Goal: Task Accomplishment & Management: Complete application form

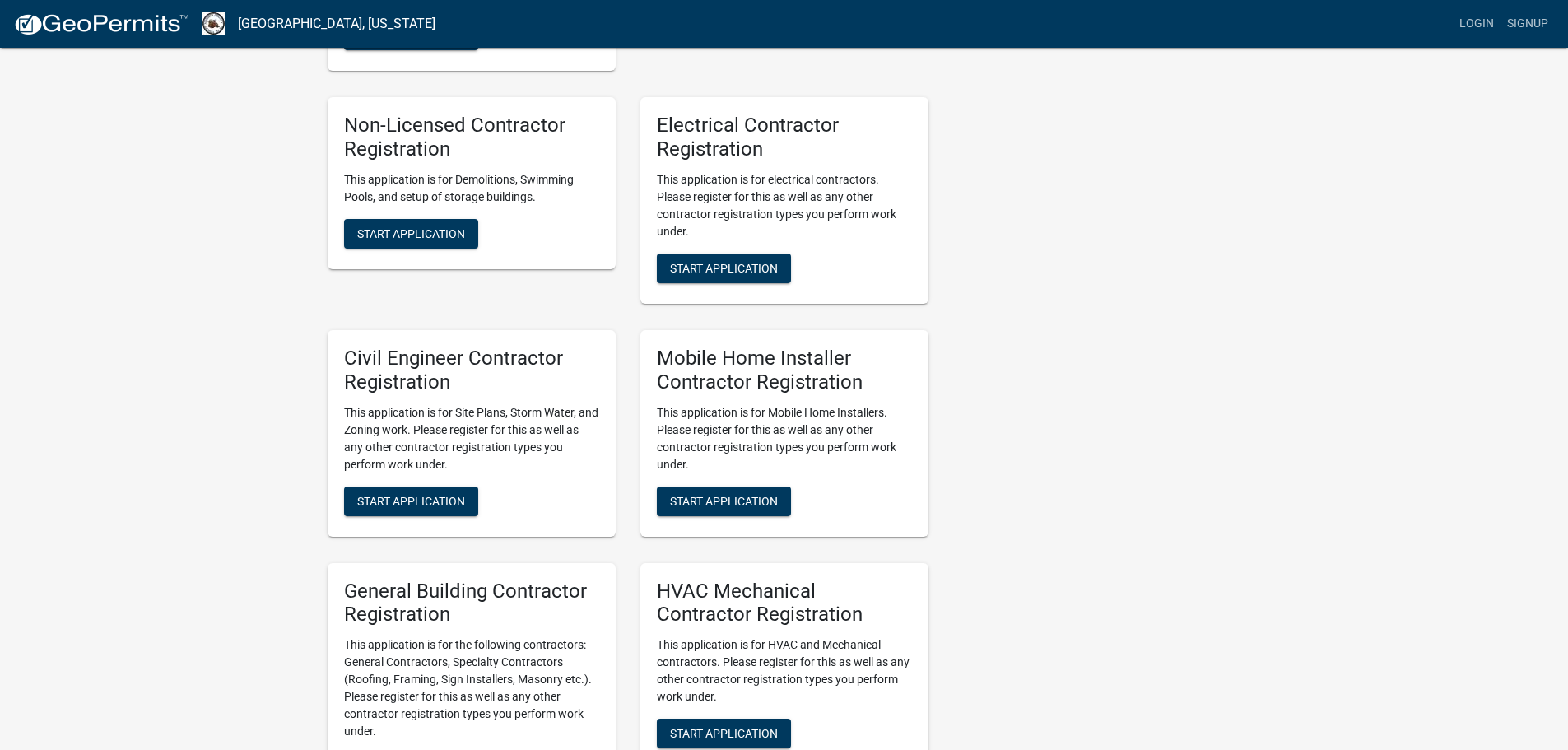
scroll to position [741, 0]
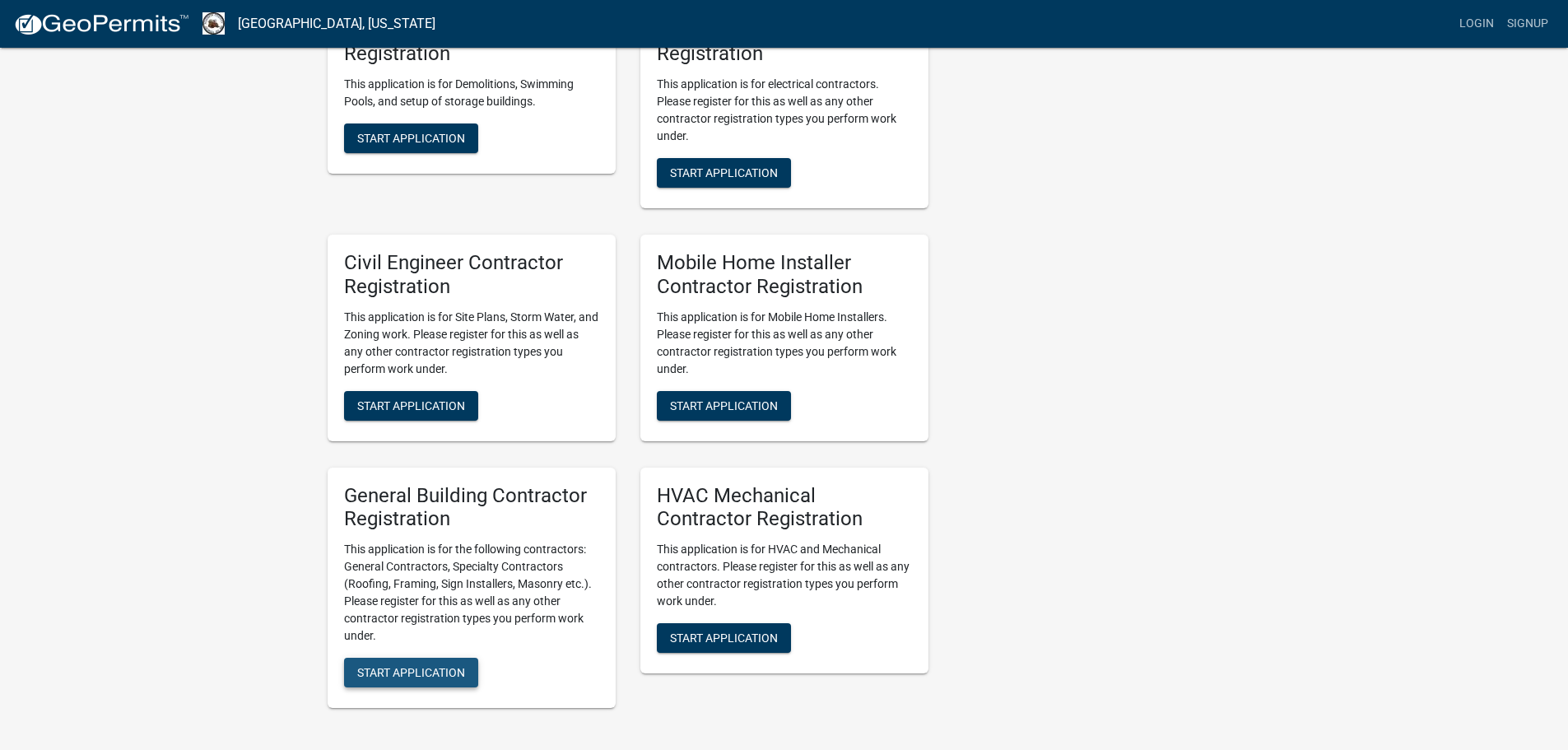
click at [387, 666] on span "Start Application" at bounding box center [411, 672] width 108 height 13
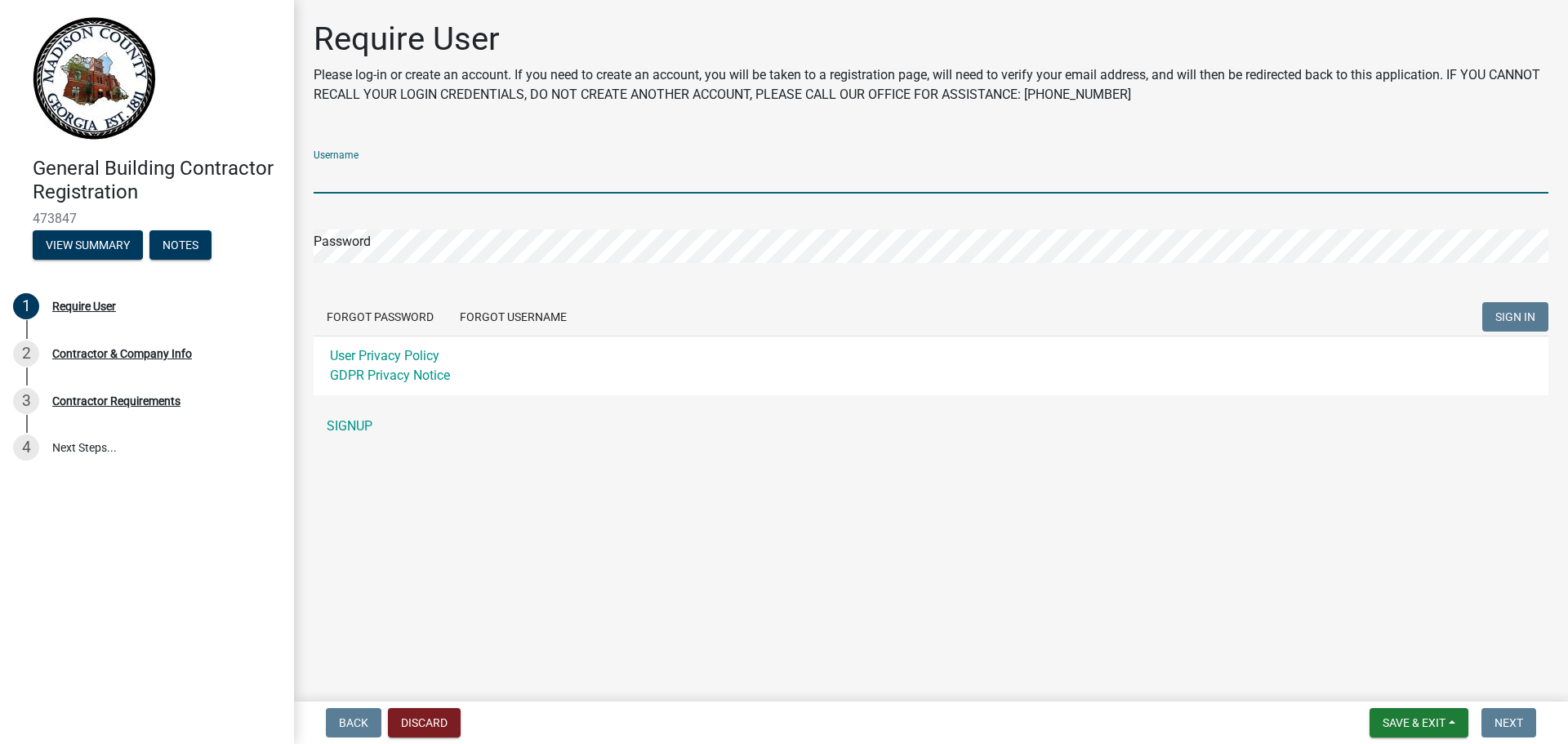
click at [354, 172] on input "Username" at bounding box center [931, 177] width 1235 height 34
click at [350, 425] on div "Username Password Forgot Password Forgot Username SIGN IN User Privacy Policy G…" at bounding box center [931, 290] width 1235 height 305
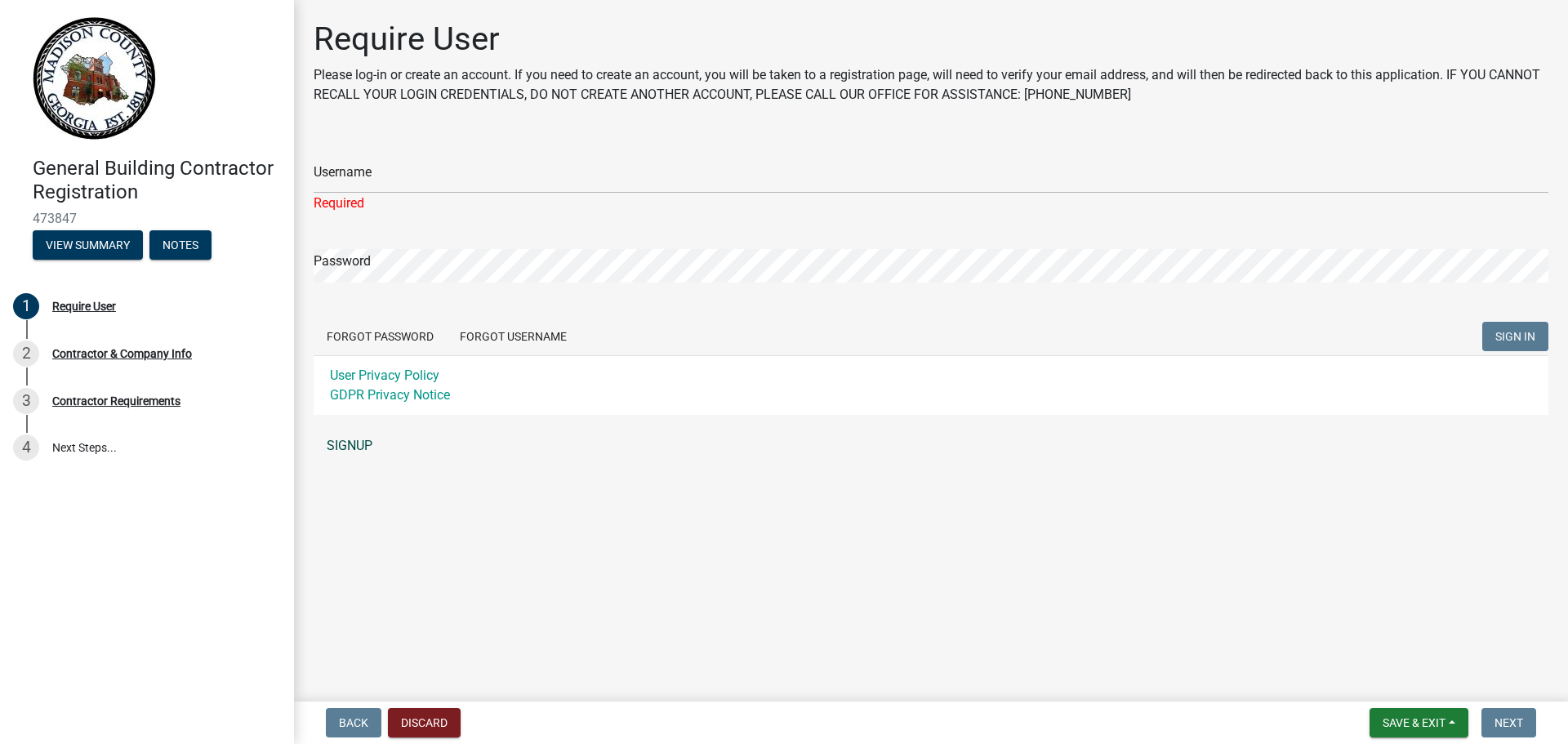
click at [354, 443] on link "SIGNUP" at bounding box center [931, 446] width 1235 height 33
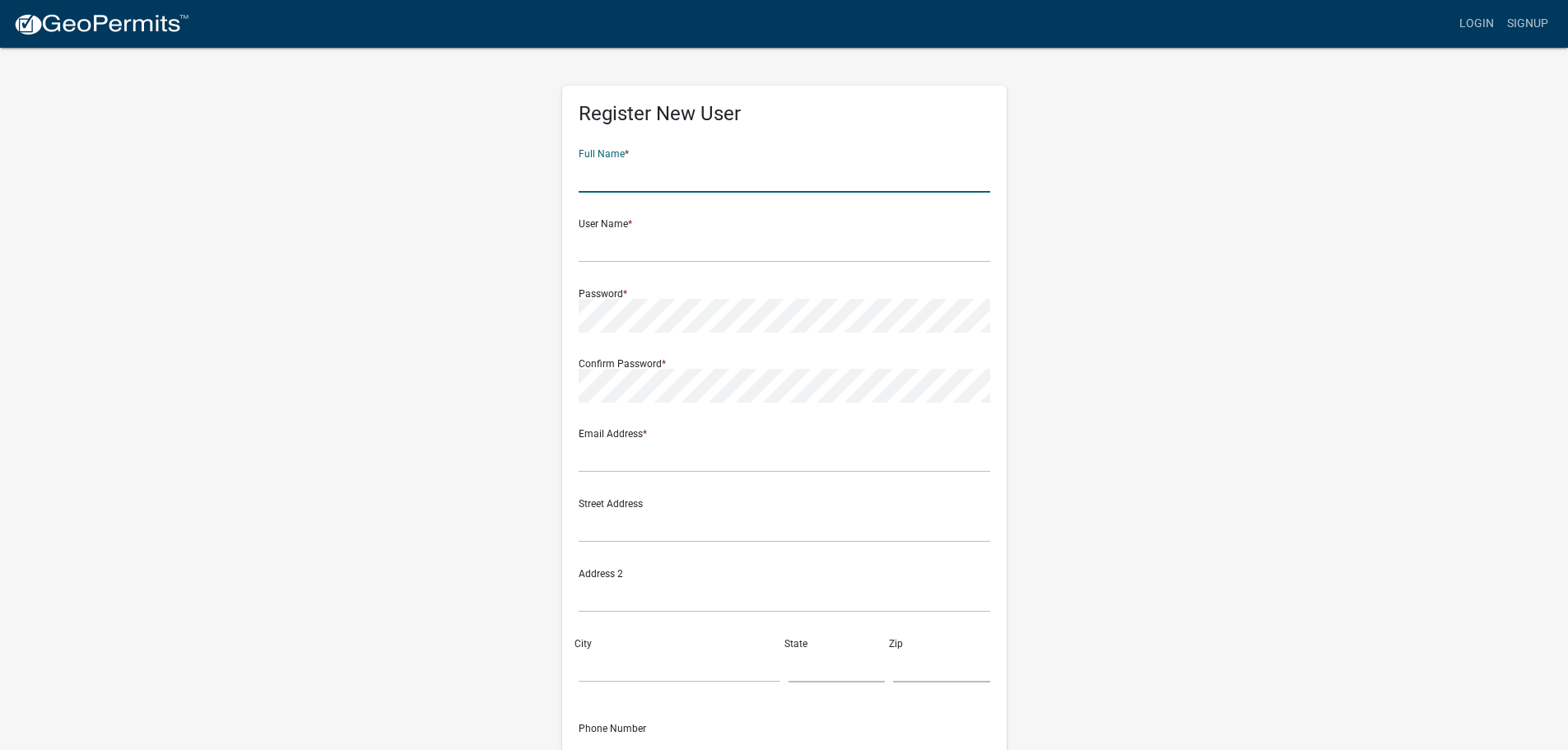
click at [588, 176] on input "text" at bounding box center [785, 175] width 412 height 34
type input "Mike Mantione"
type input "mike@jomaconstruction.com"
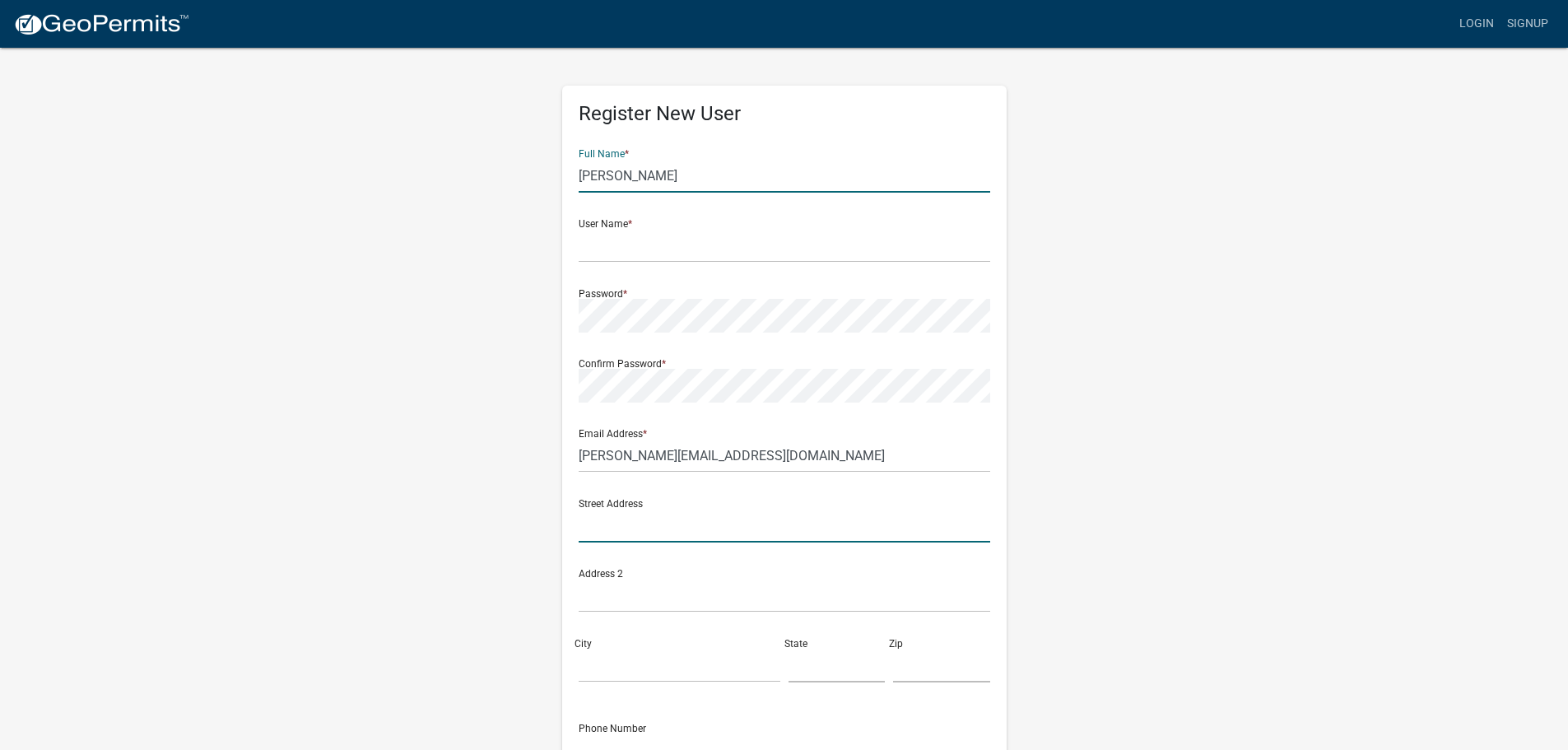
type input "344 Moose Club Drive"
type input "Athens"
type input "GA"
type input "30606"
type input "7063081835"
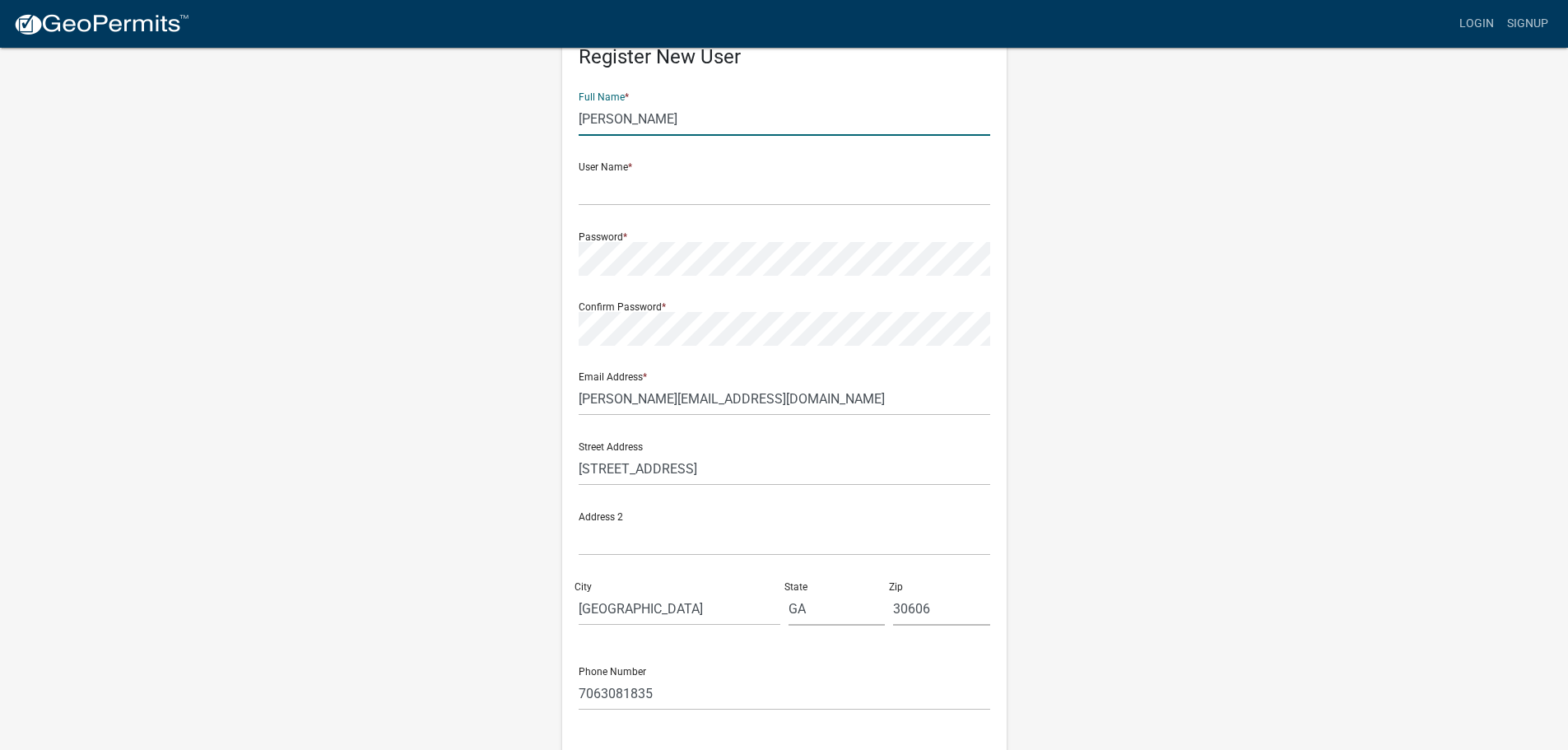
scroll to position [82, 0]
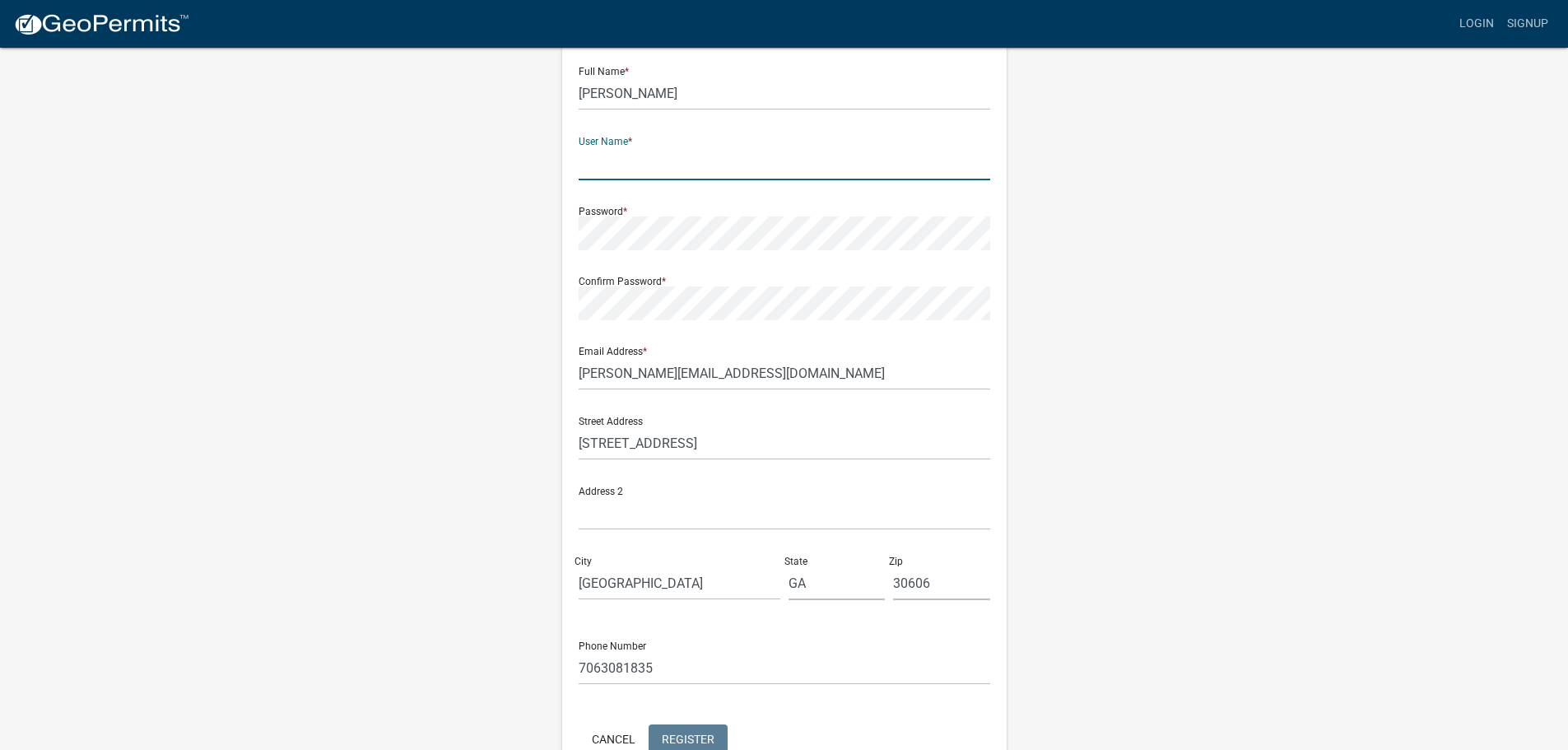
click at [610, 163] on input "text" at bounding box center [785, 163] width 412 height 34
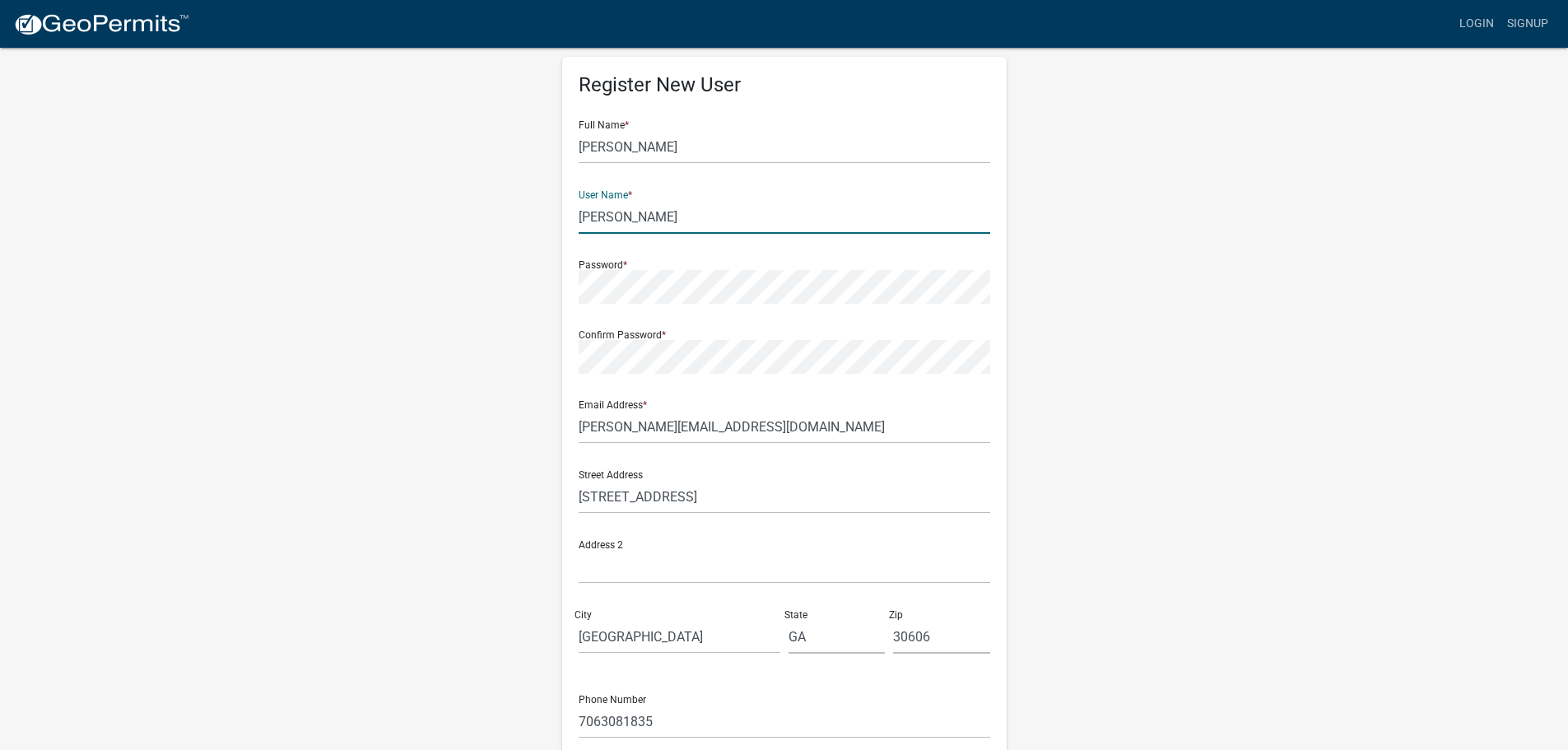
scroll to position [0, 0]
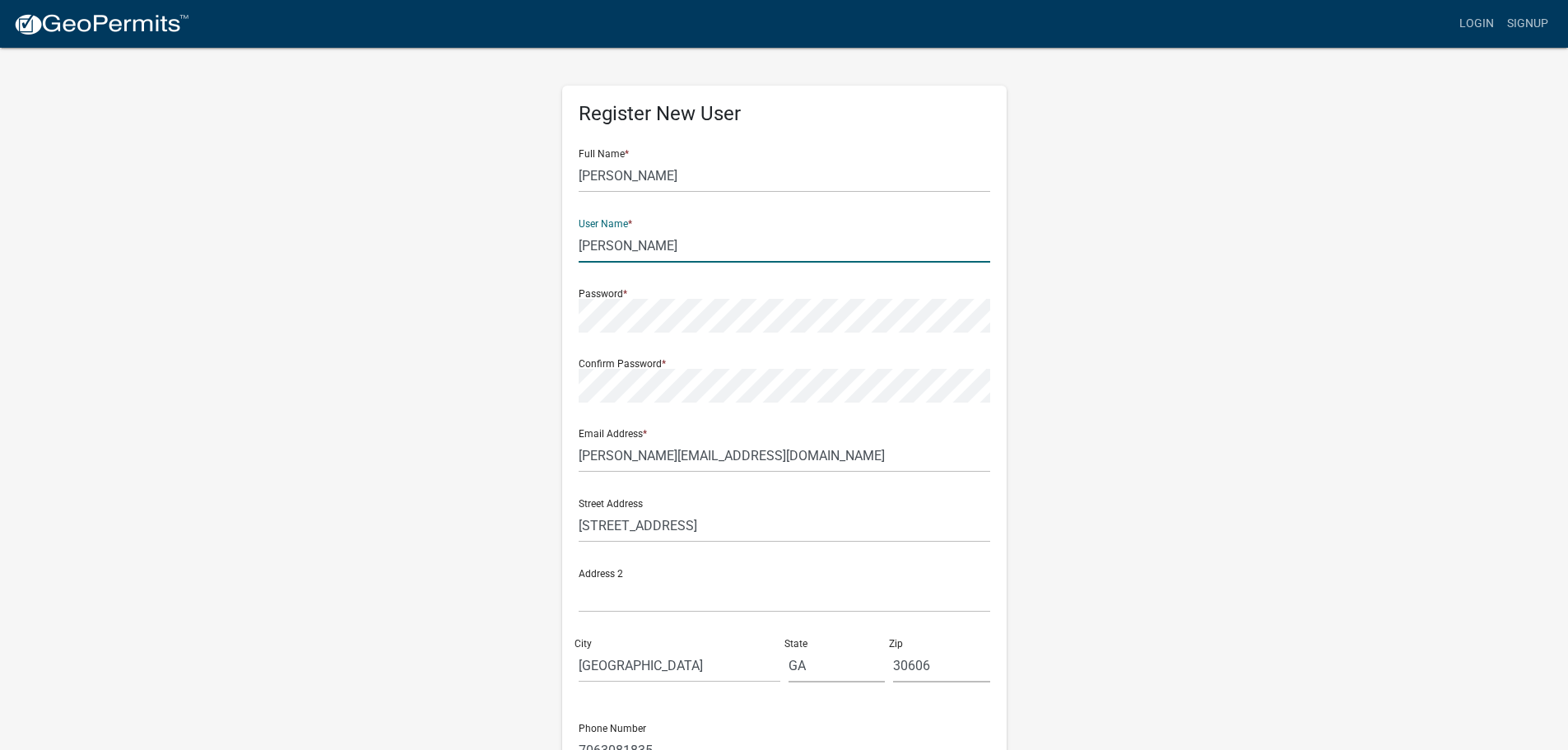
click at [606, 246] on input "MM antione" at bounding box center [785, 246] width 412 height 34
type input "mmantione"
click at [577, 313] on div "Register New User Full Name * Mike Mantione User Name * mmantione Password * Co…" at bounding box center [784, 478] width 444 height 786
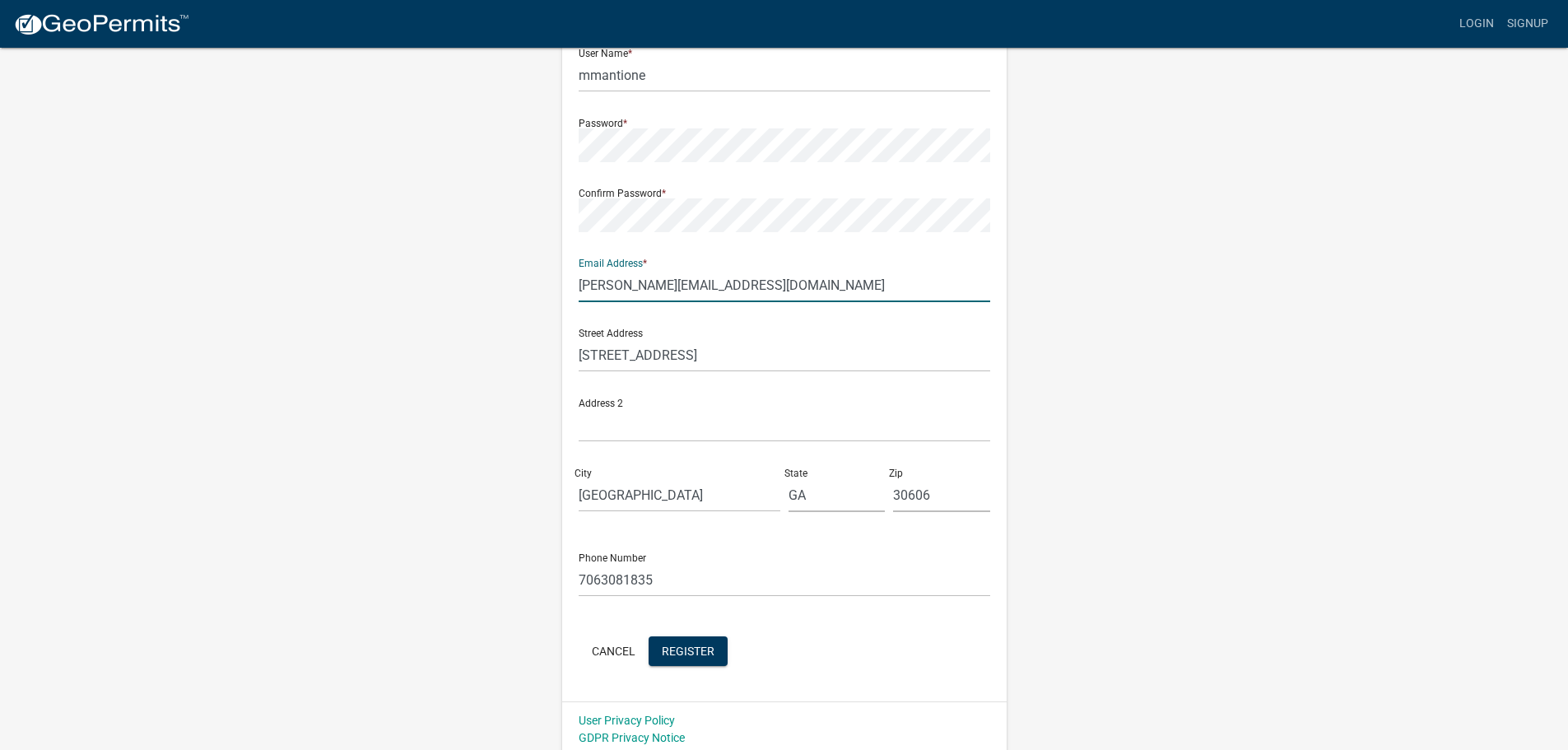
scroll to position [177, 0]
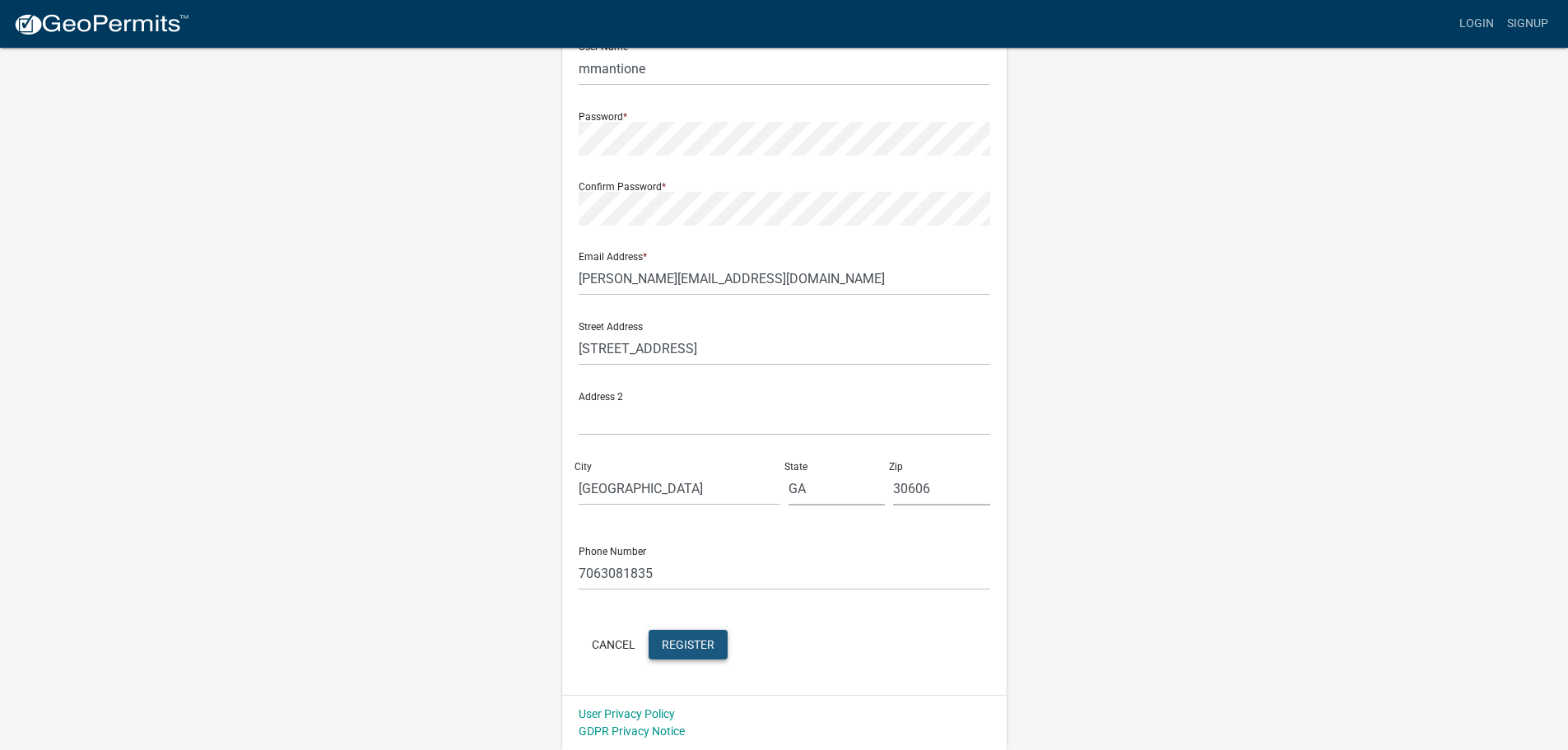
click at [686, 650] on span "Register" at bounding box center [688, 644] width 53 height 13
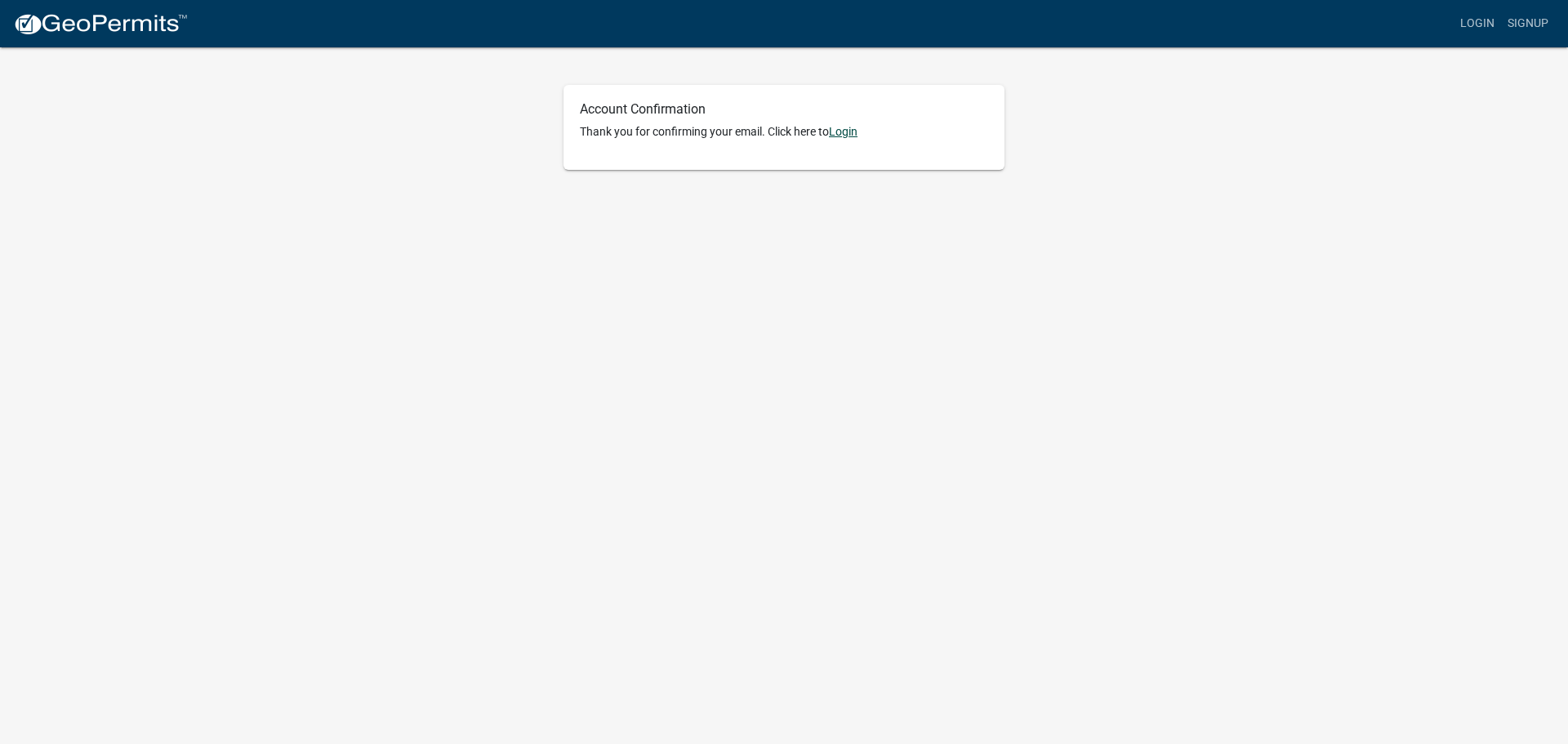
click at [855, 130] on link "Login" at bounding box center [843, 131] width 28 height 13
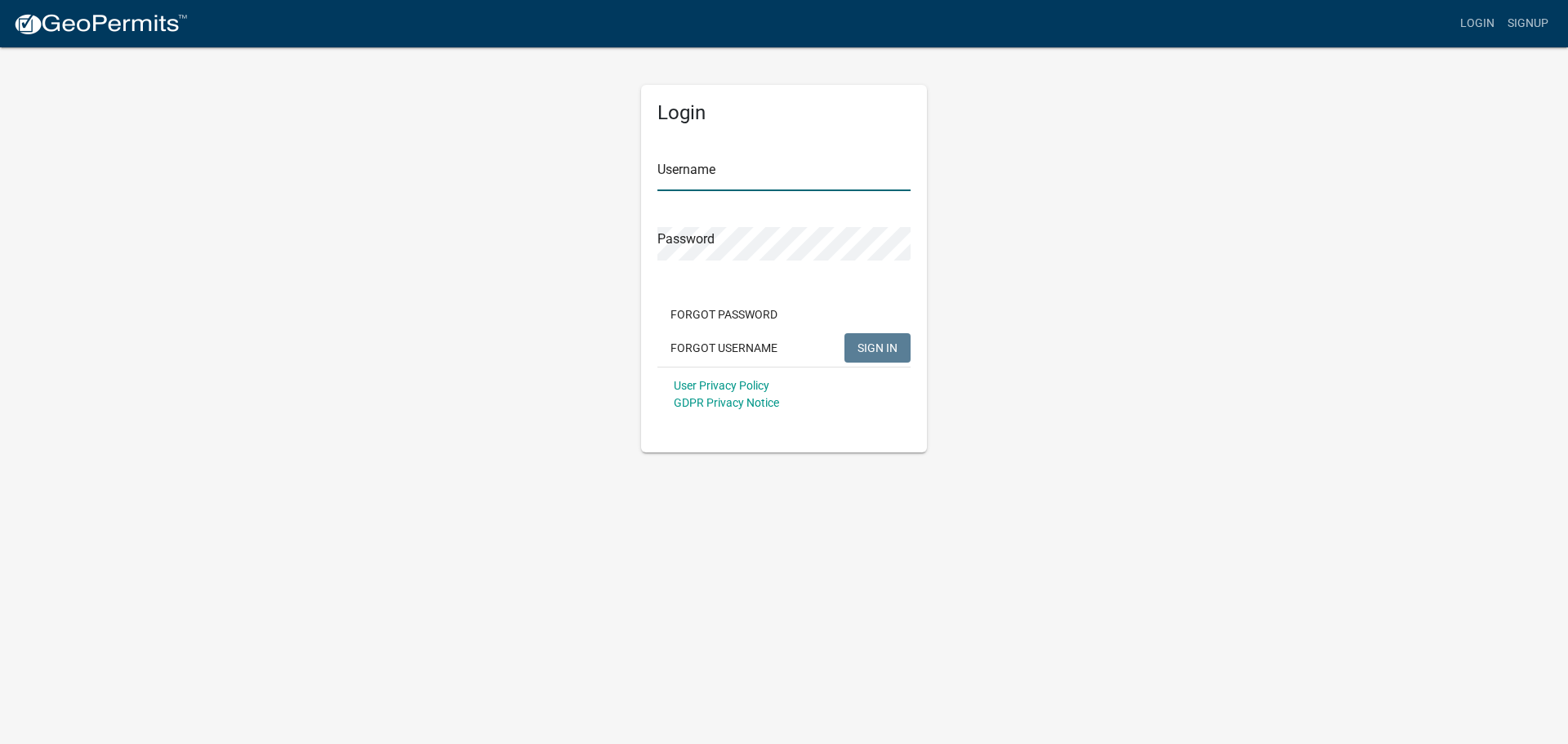
type input "mmantione"
click at [865, 350] on span "SIGN IN" at bounding box center [877, 347] width 40 height 13
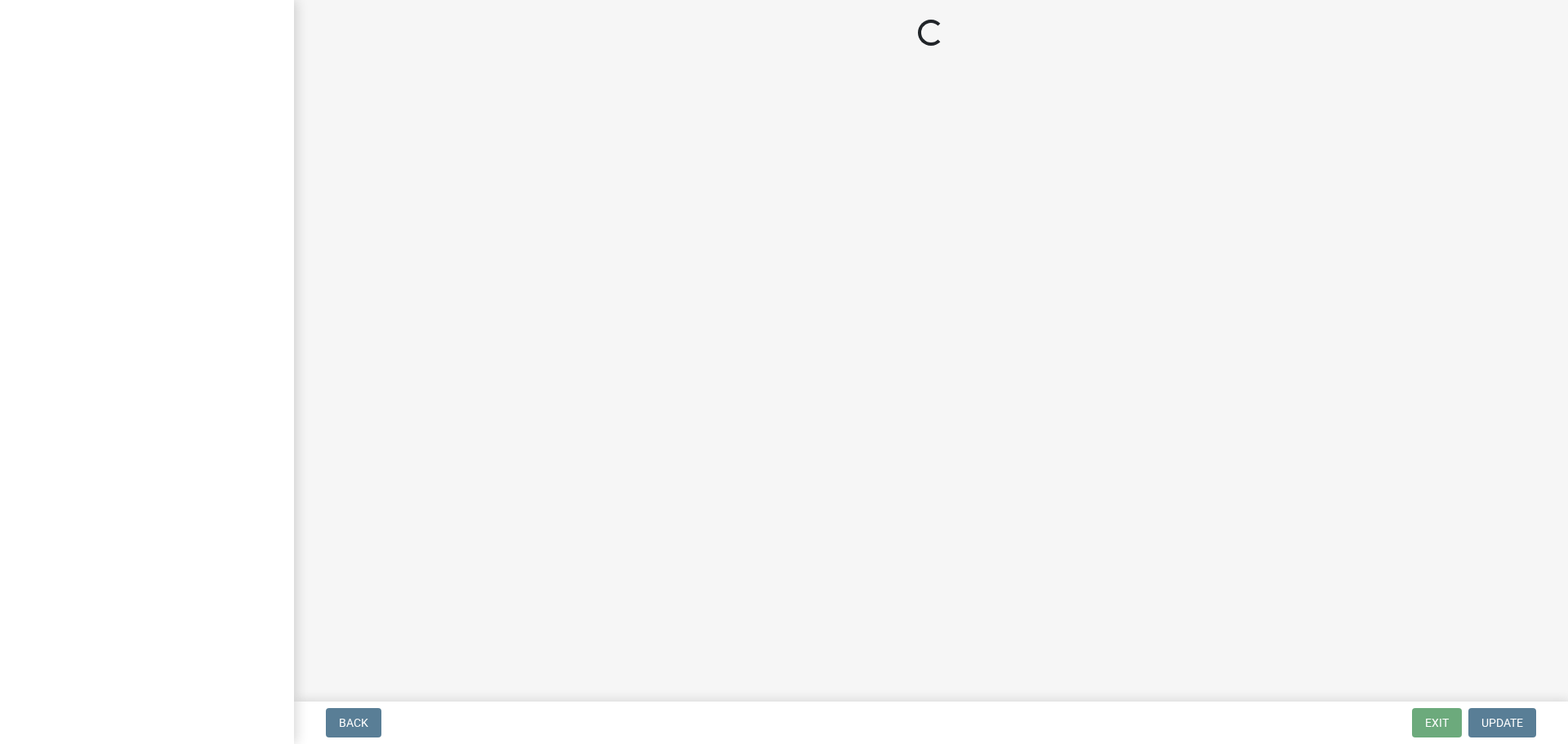
select select "GA"
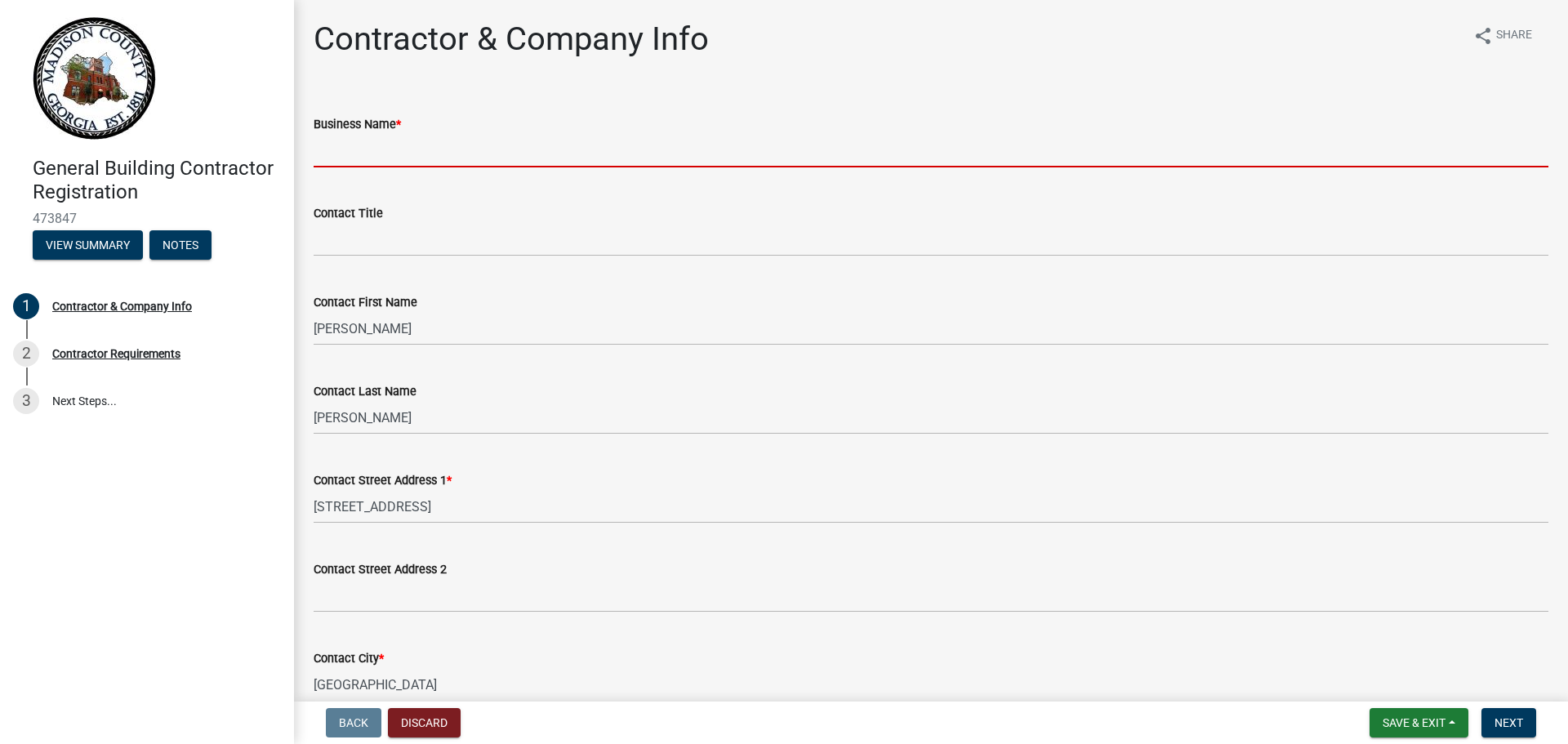
click at [336, 150] on input "Business Name *" at bounding box center [931, 150] width 1235 height 34
type input "JOMA Construction"
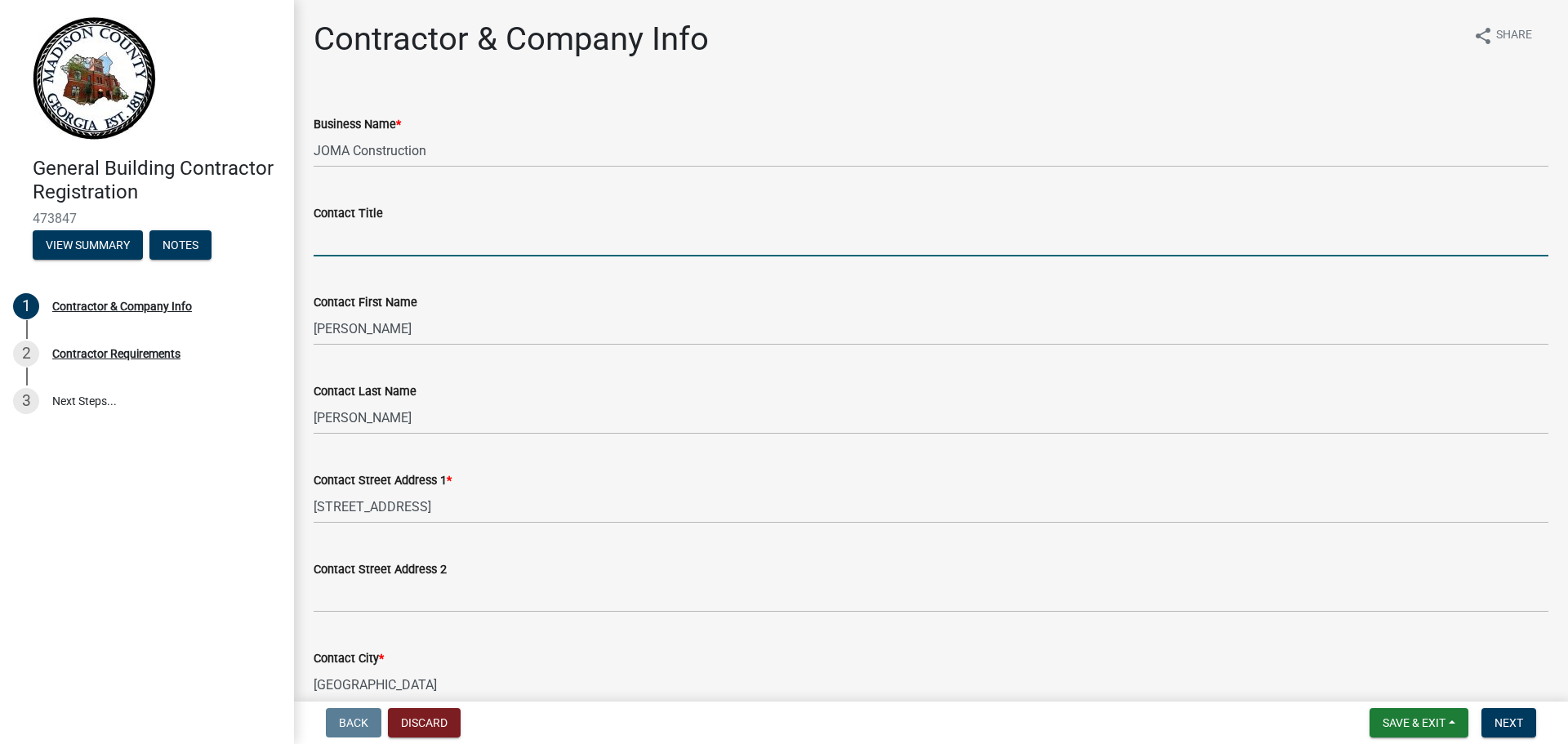
click at [339, 238] on input "Contact Title" at bounding box center [931, 239] width 1235 height 34
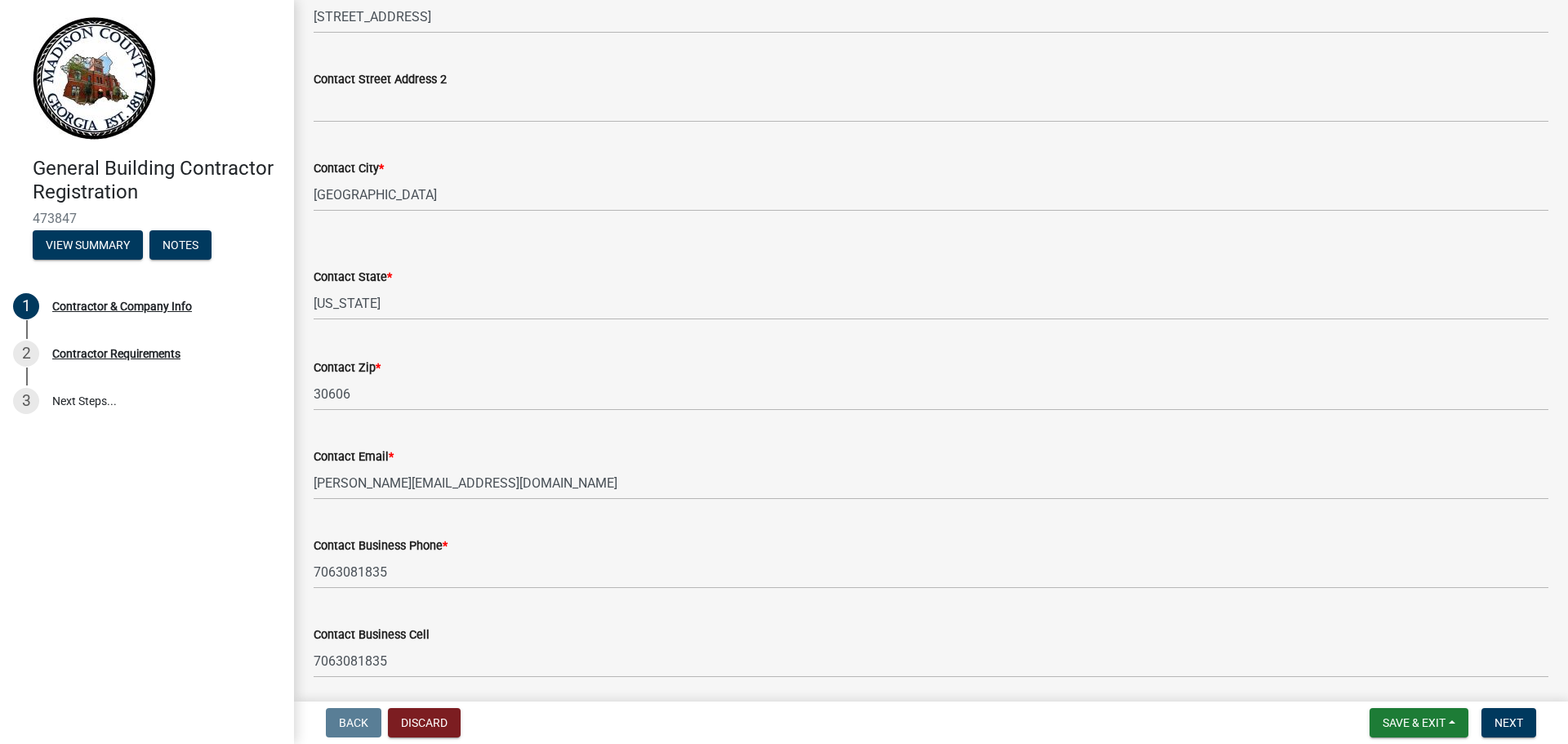
scroll to position [550, 0]
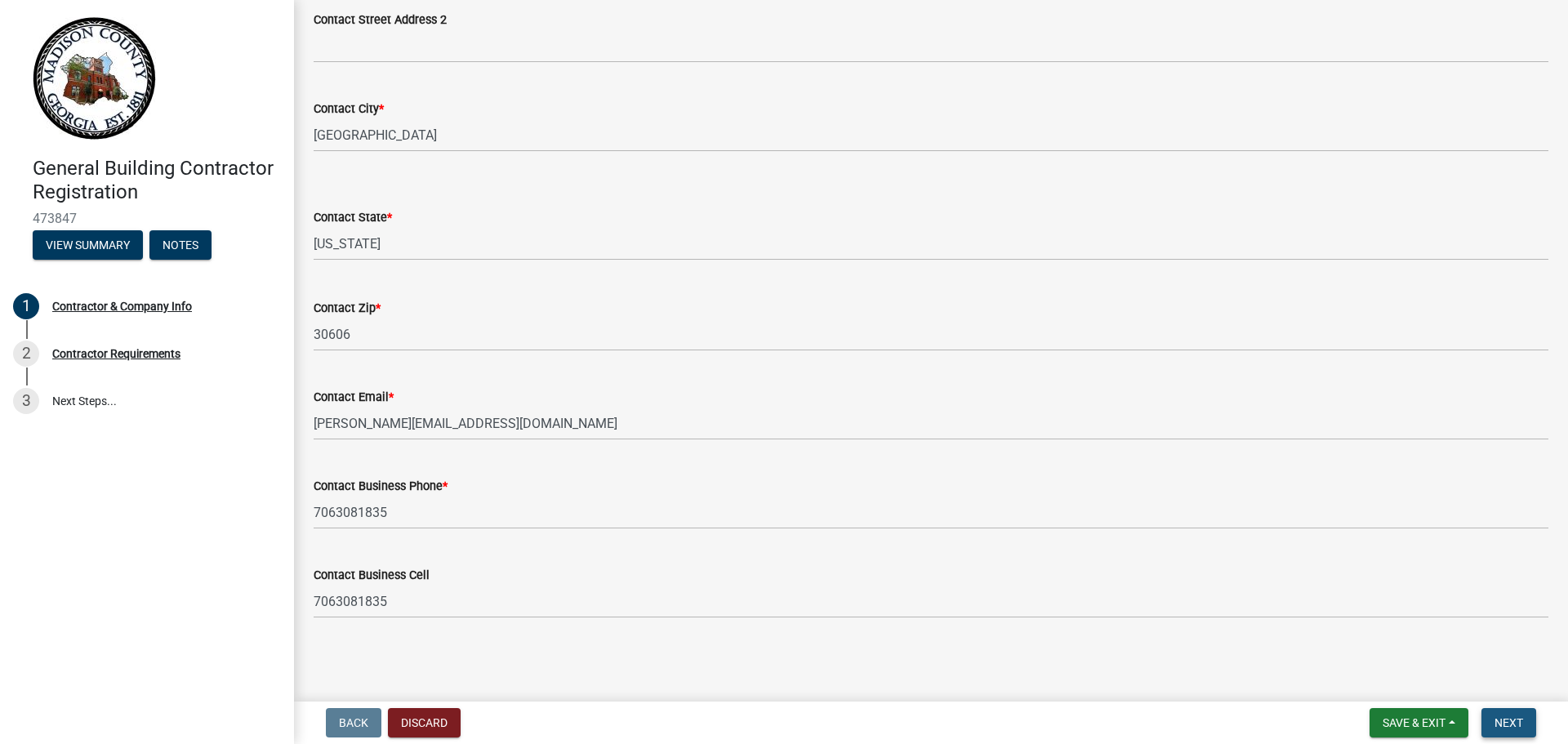
click at [1492, 723] on button "Next" at bounding box center [1508, 723] width 55 height 29
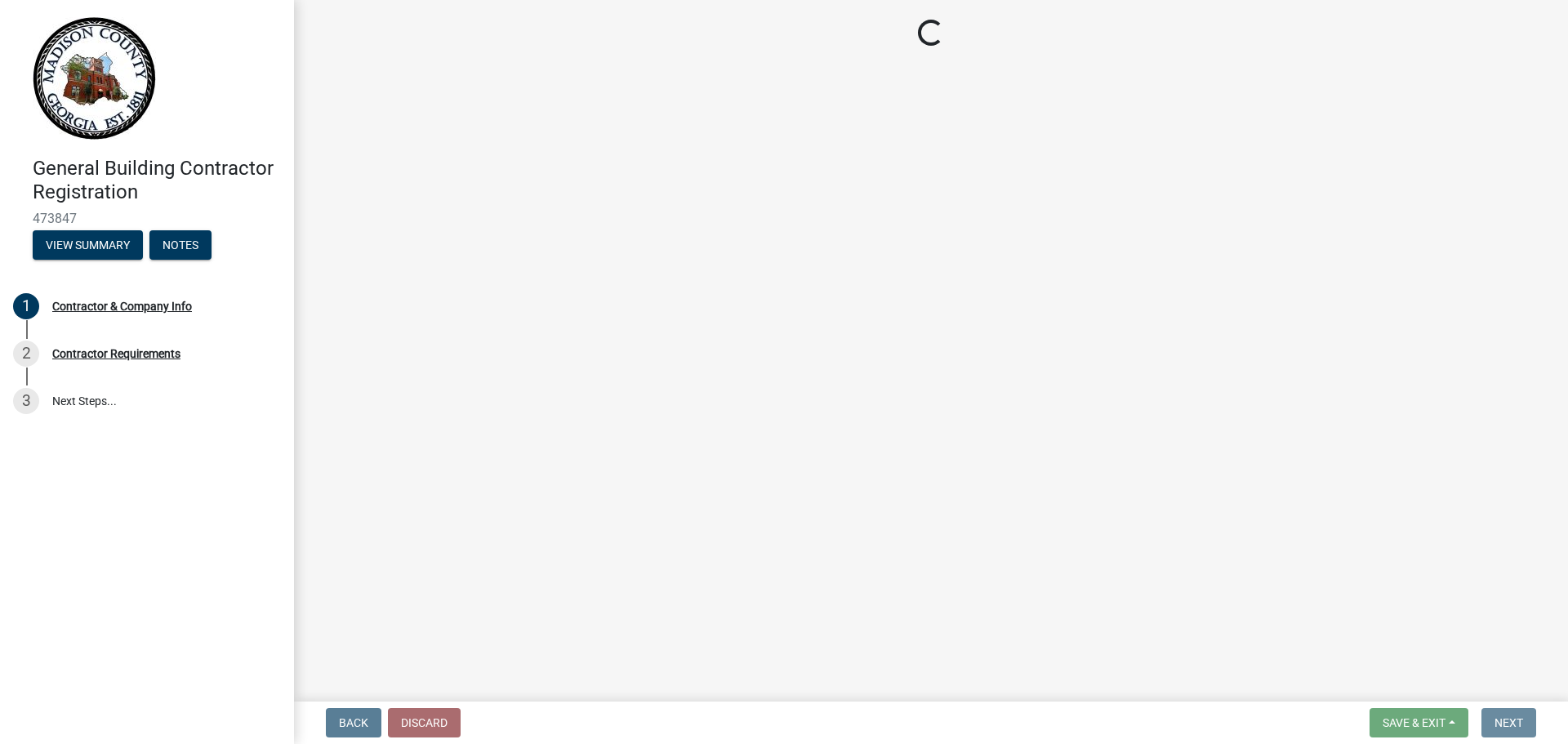
scroll to position [0, 0]
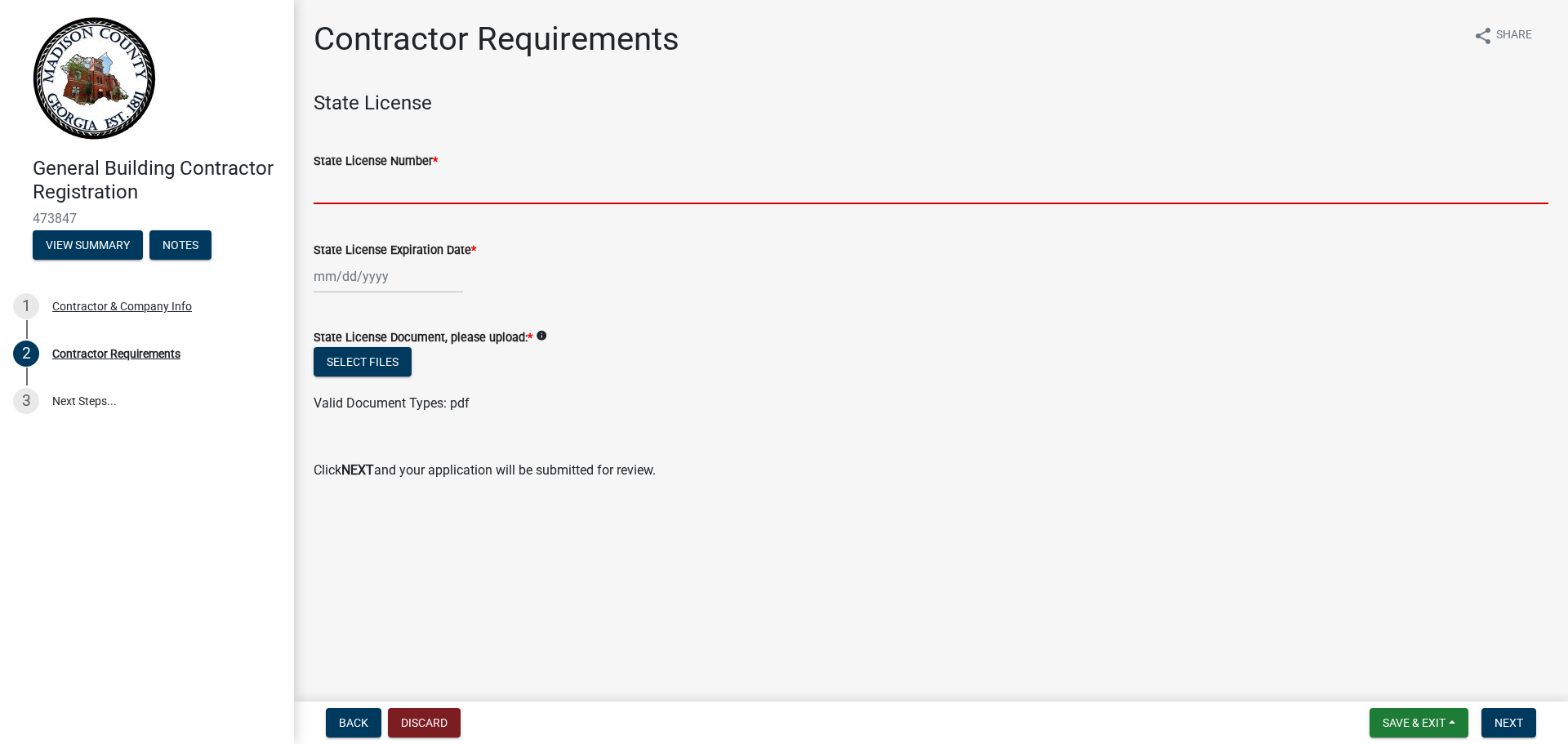
click at [333, 192] on input "State License Number *" at bounding box center [931, 187] width 1235 height 34
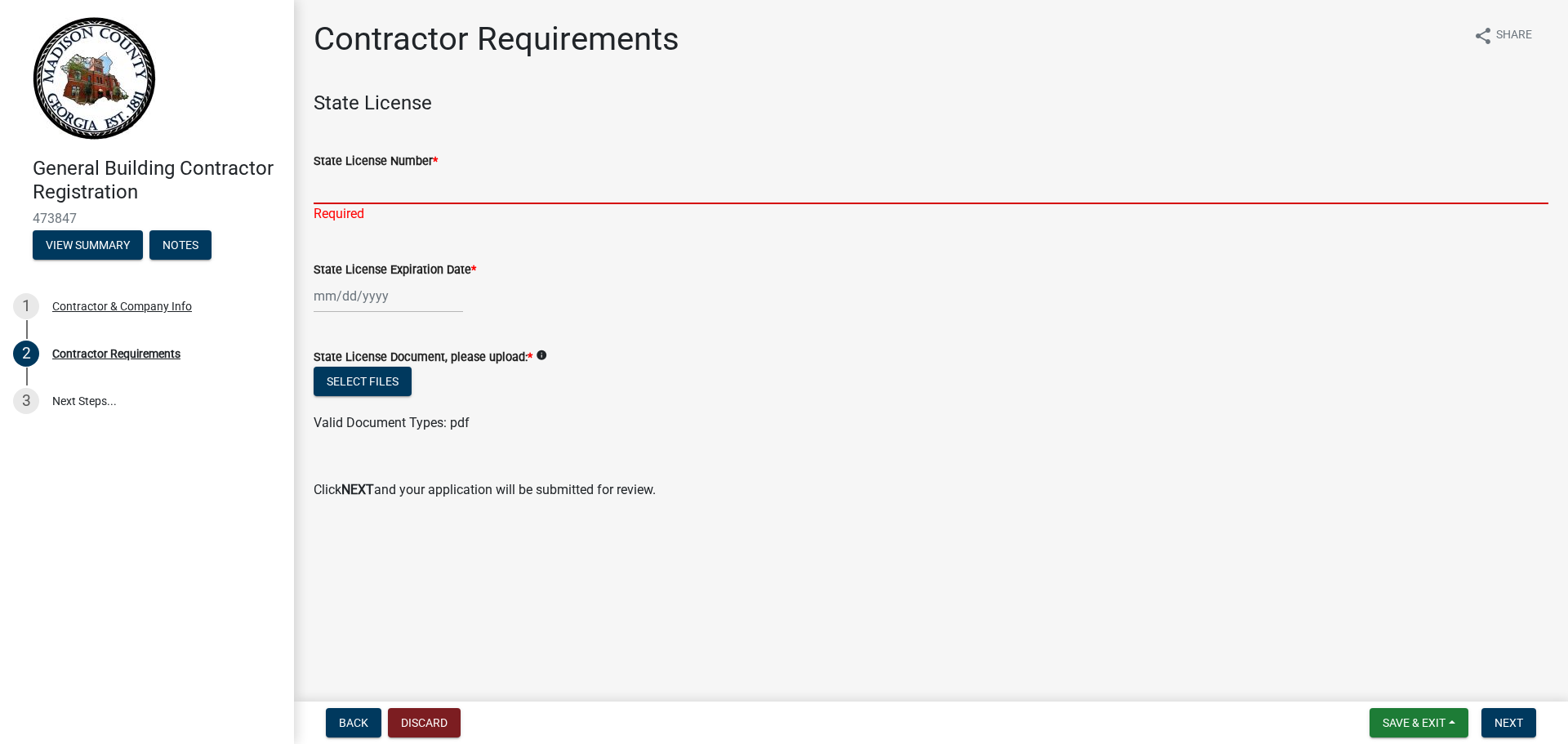
click at [329, 191] on input "State License Number *" at bounding box center [931, 187] width 1235 height 34
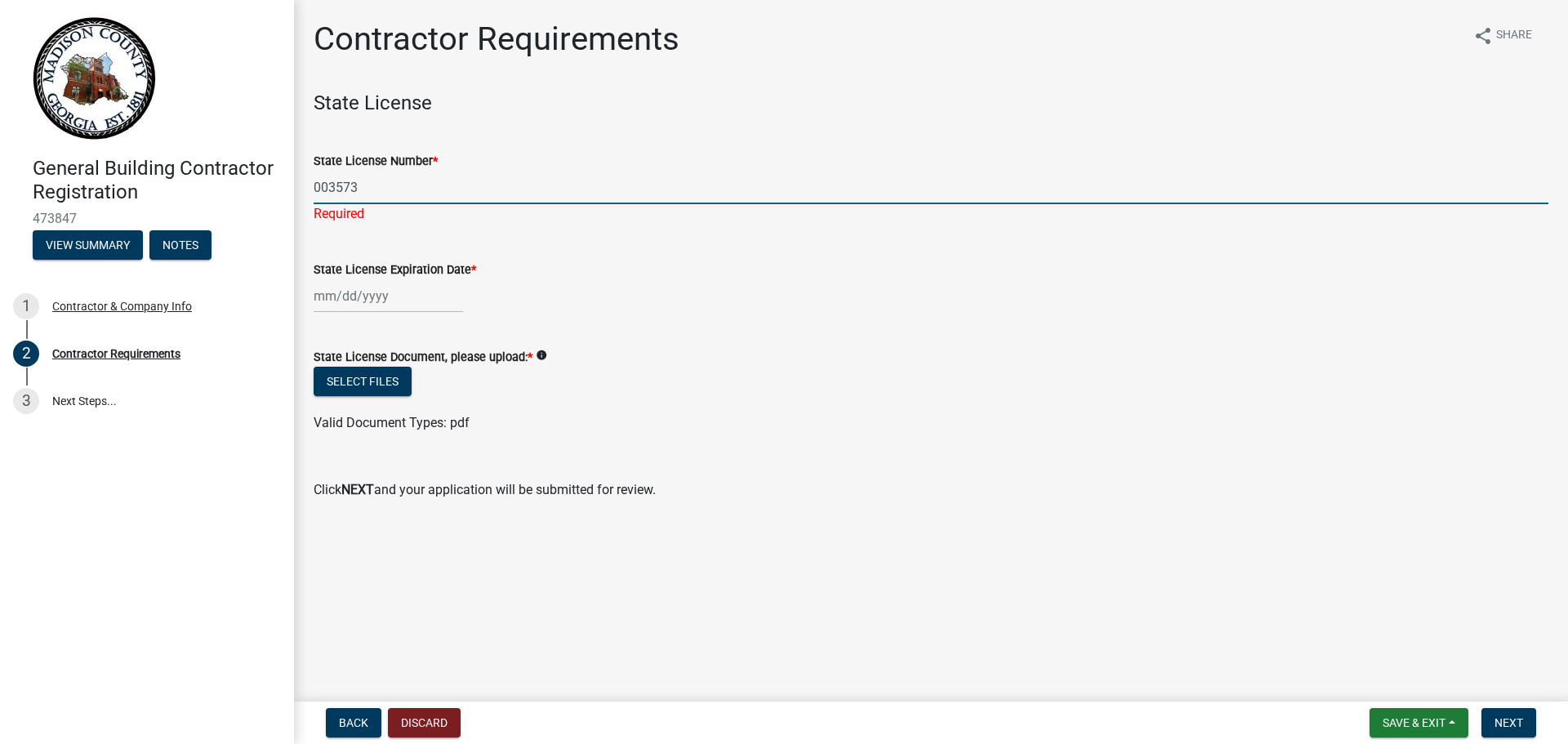
type input "003573"
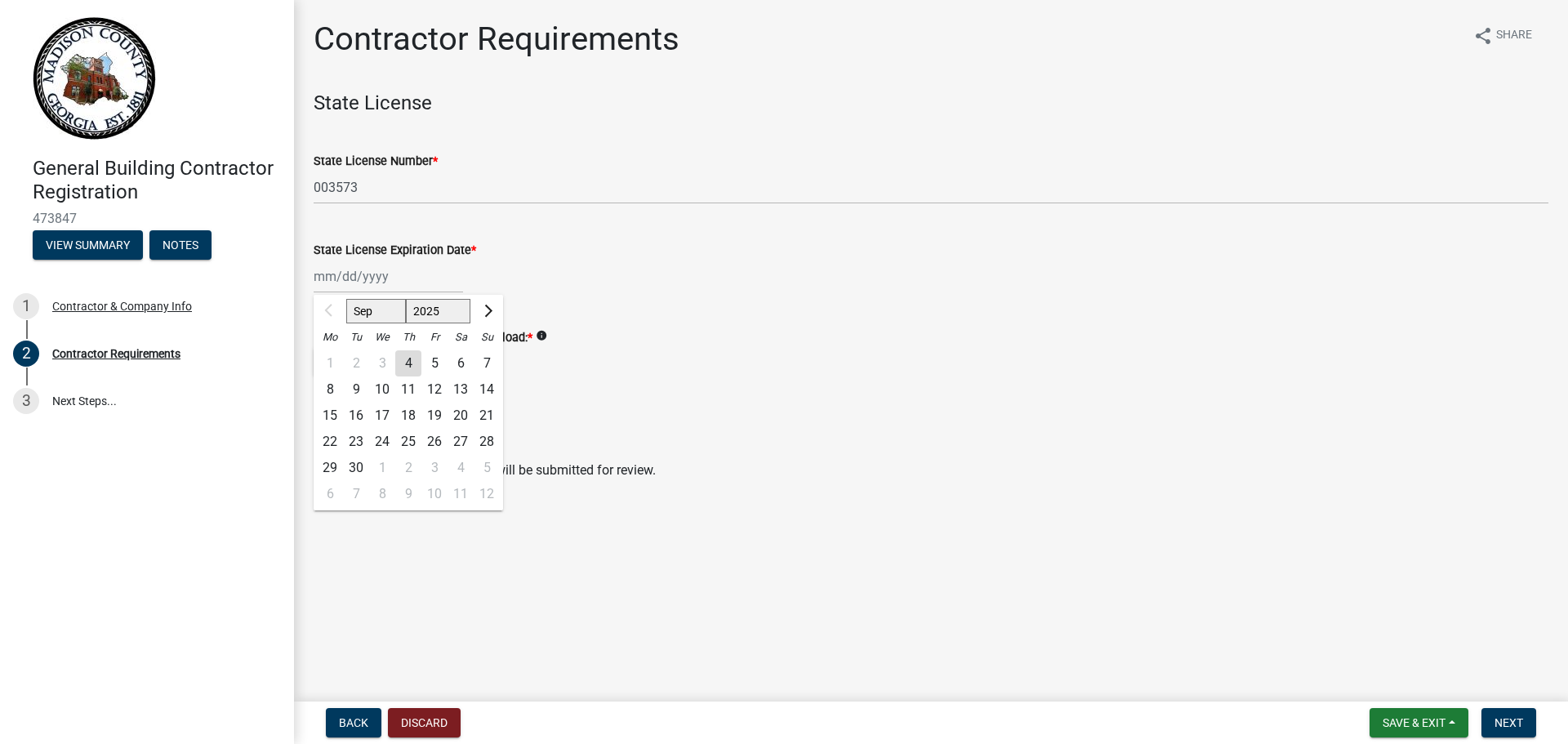
click at [351, 293] on div "Sep Oct Nov Dec 2025 2026 2027 2028 2029 2030 2031 2032 2033 2034 2035 2036 203…" at bounding box center [387, 276] width 149 height 34
click at [366, 307] on select "Sep Oct Nov Dec" at bounding box center [376, 311] width 60 height 25
click at [447, 311] on select "2025 2026 2027 2028 2029 2030 2031 2032 2033 2034 2035 2036 2037 2038 2039 2040…" at bounding box center [438, 311] width 65 height 25
select select "2026"
click at [406, 299] on select "2025 2026 2027 2028 2029 2030 2031 2032 2033 2034 2035 2036 2037 2038 2039 2040…" at bounding box center [438, 311] width 65 height 25
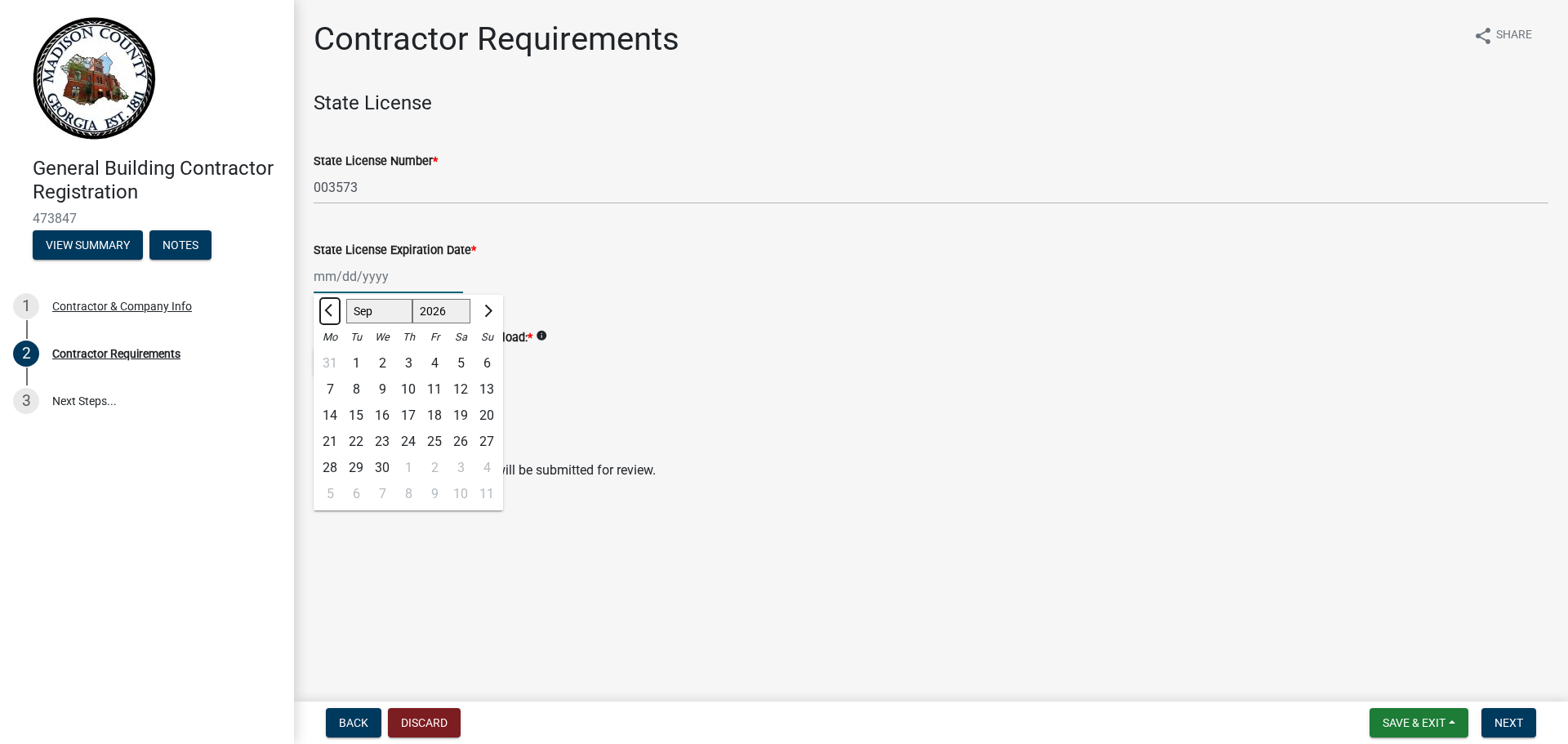
click at [327, 312] on span "Previous month" at bounding box center [330, 311] width 12 height 12
select select "6"
click at [356, 469] on div "30" at bounding box center [355, 468] width 27 height 27
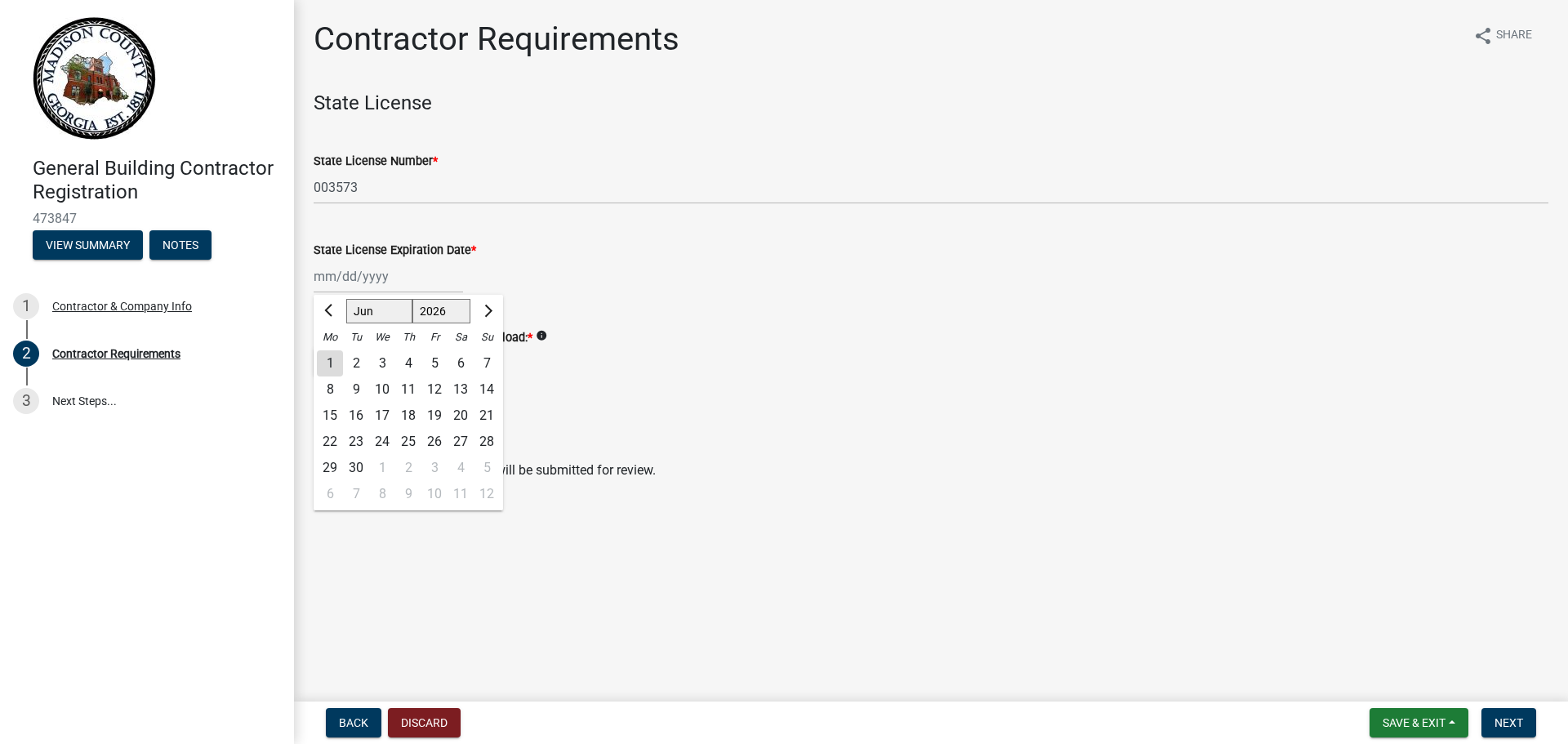
type input "06/30/2026"
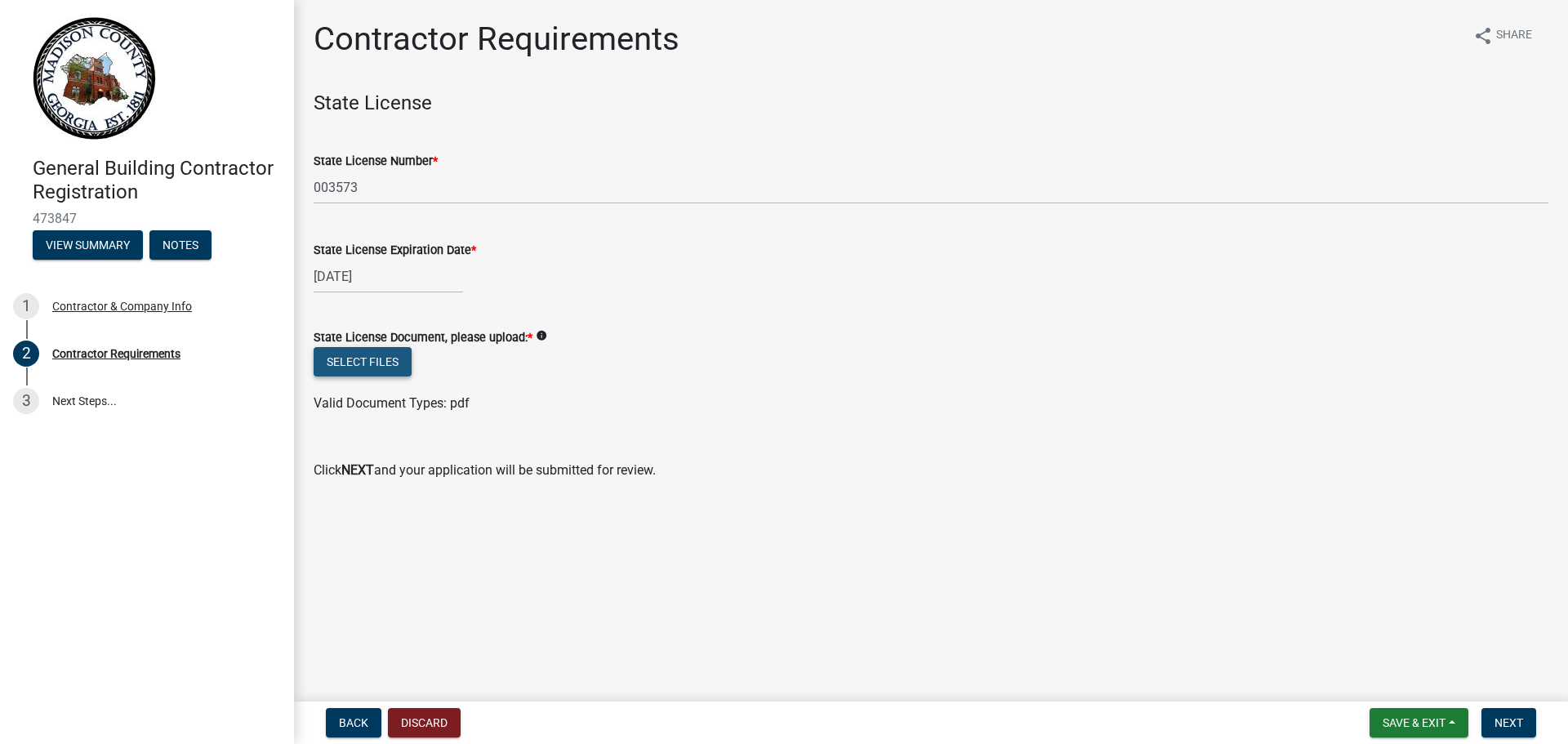
click at [357, 360] on button "Select files" at bounding box center [362, 362] width 98 height 29
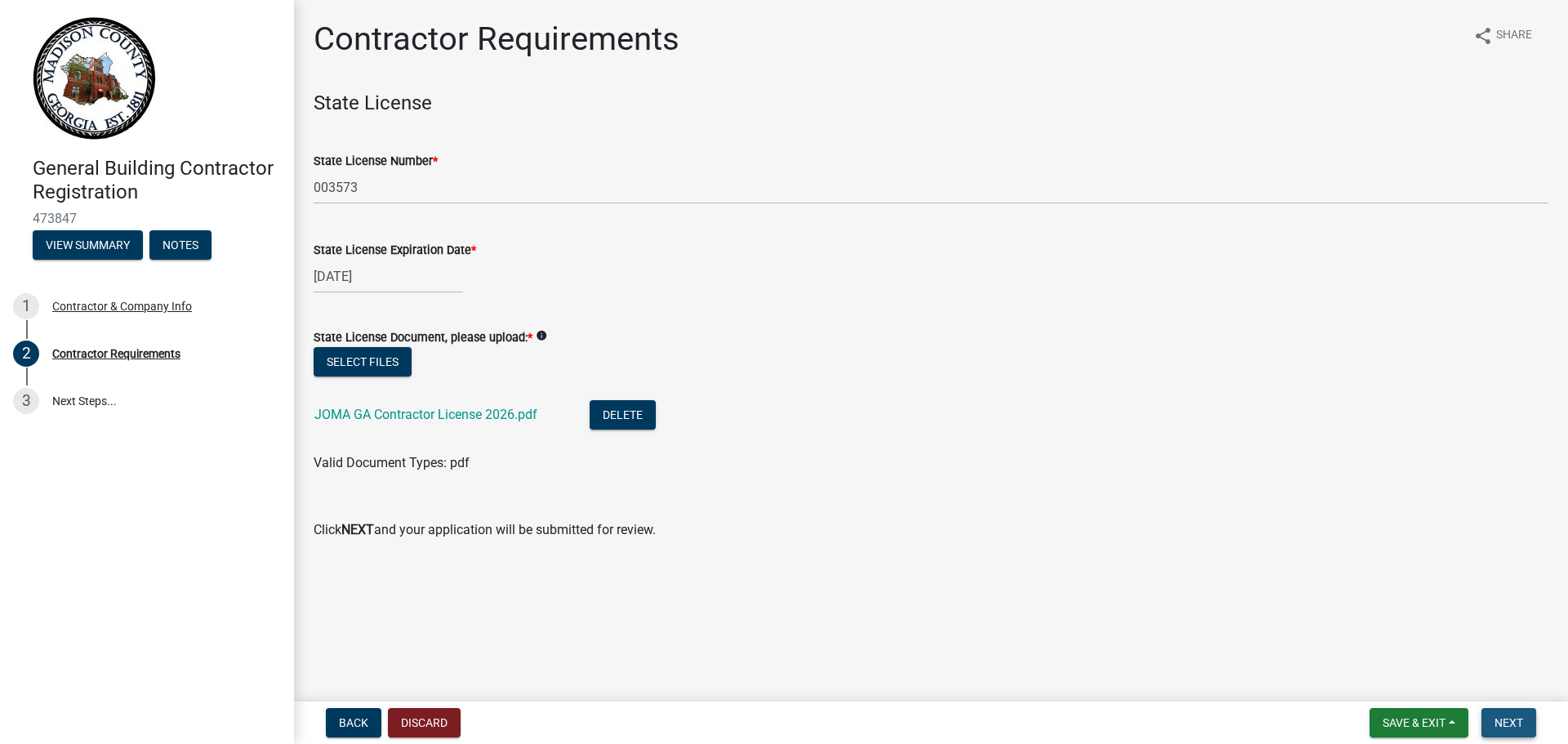
click at [1510, 722] on span "Next" at bounding box center [1508, 723] width 28 height 13
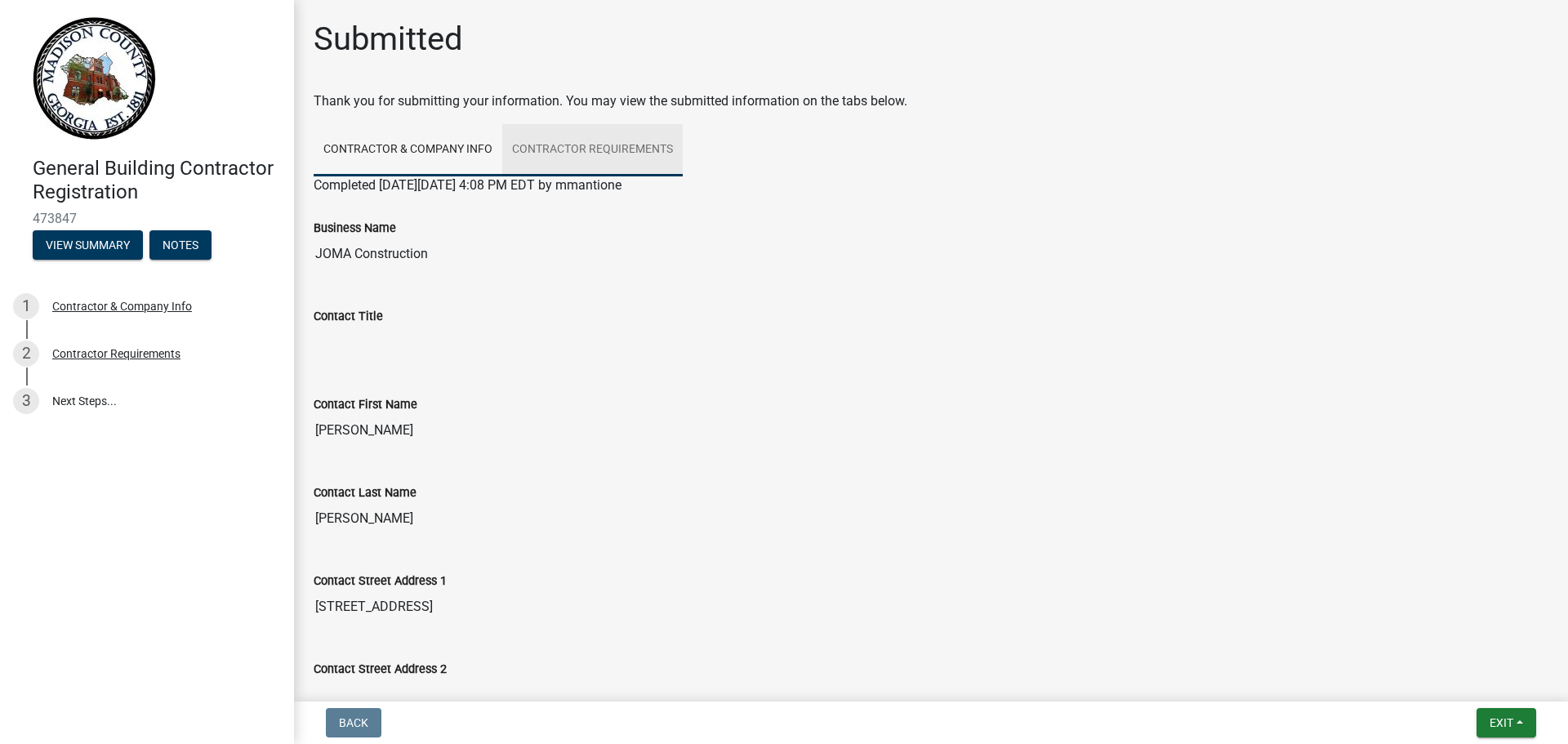
click at [579, 147] on link "Contractor Requirements" at bounding box center [592, 150] width 180 height 52
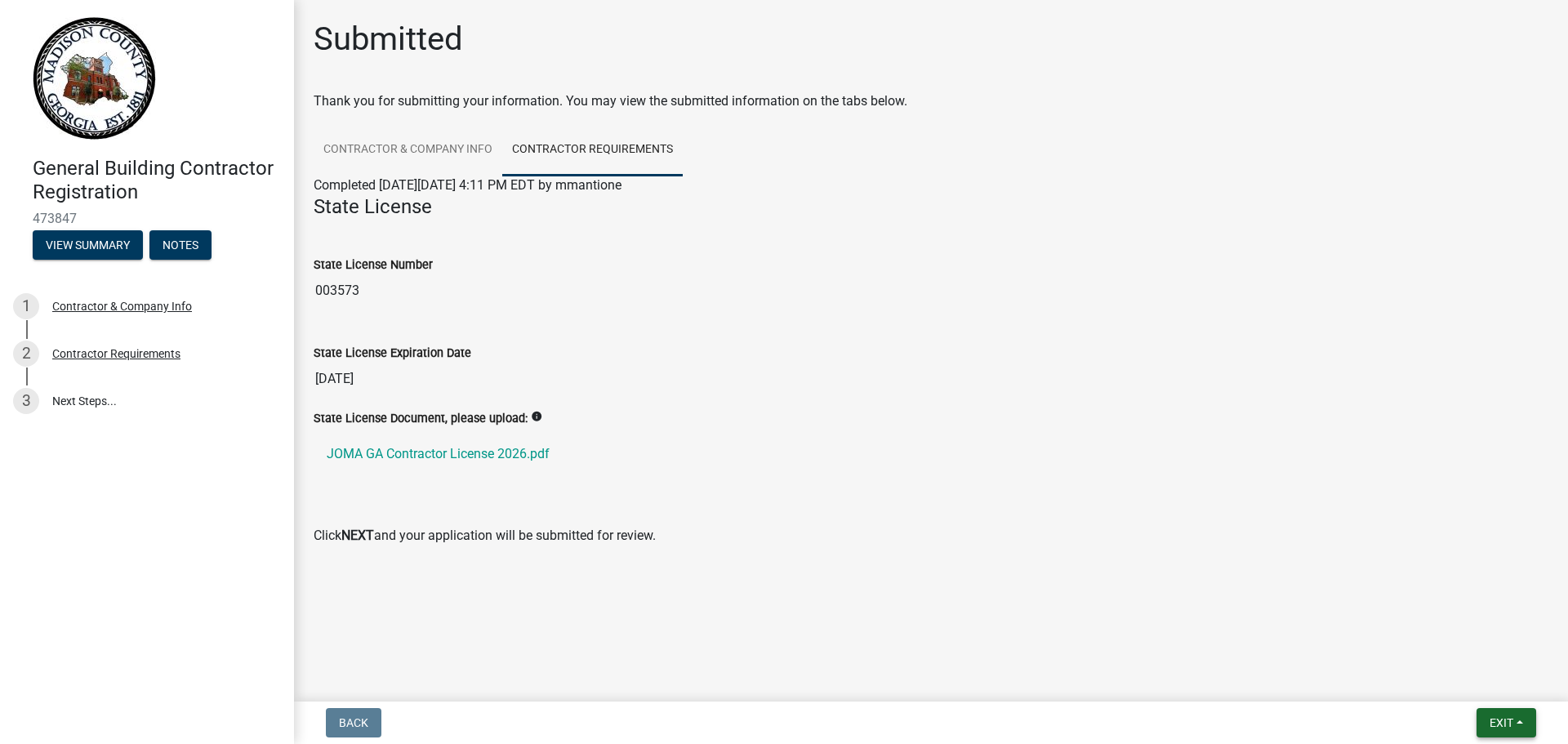
click at [1519, 722] on button "Exit" at bounding box center [1506, 723] width 60 height 29
click at [1480, 677] on button "Save & Exit" at bounding box center [1470, 680] width 131 height 39
